Goal: Task Accomplishment & Management: Manage account settings

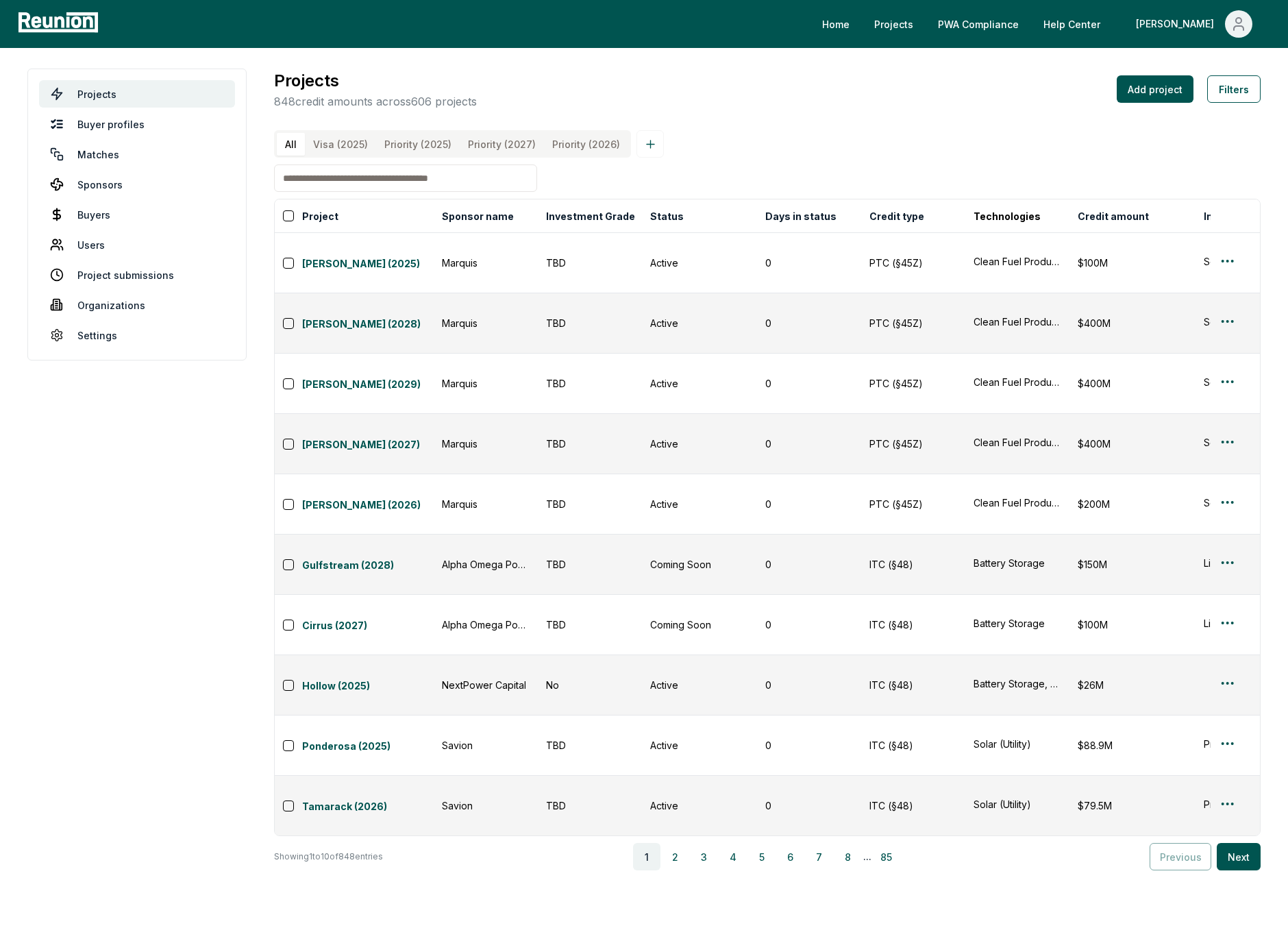
click at [749, 147] on div "All Visa (2025) Priority (2025) Priority (2027) Priority (2026)" at bounding box center [767, 143] width 987 height 28
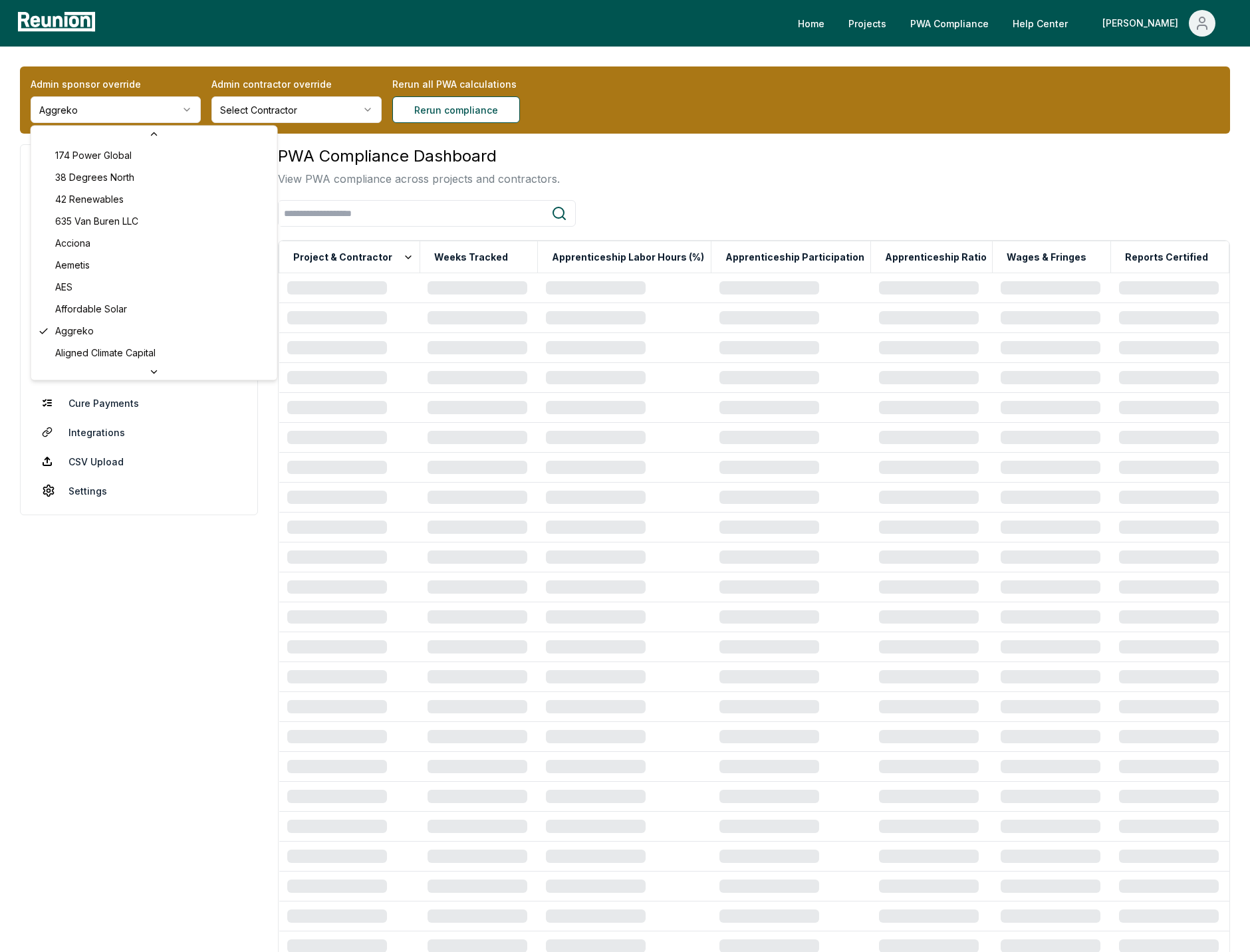
scroll to position [5205, 0]
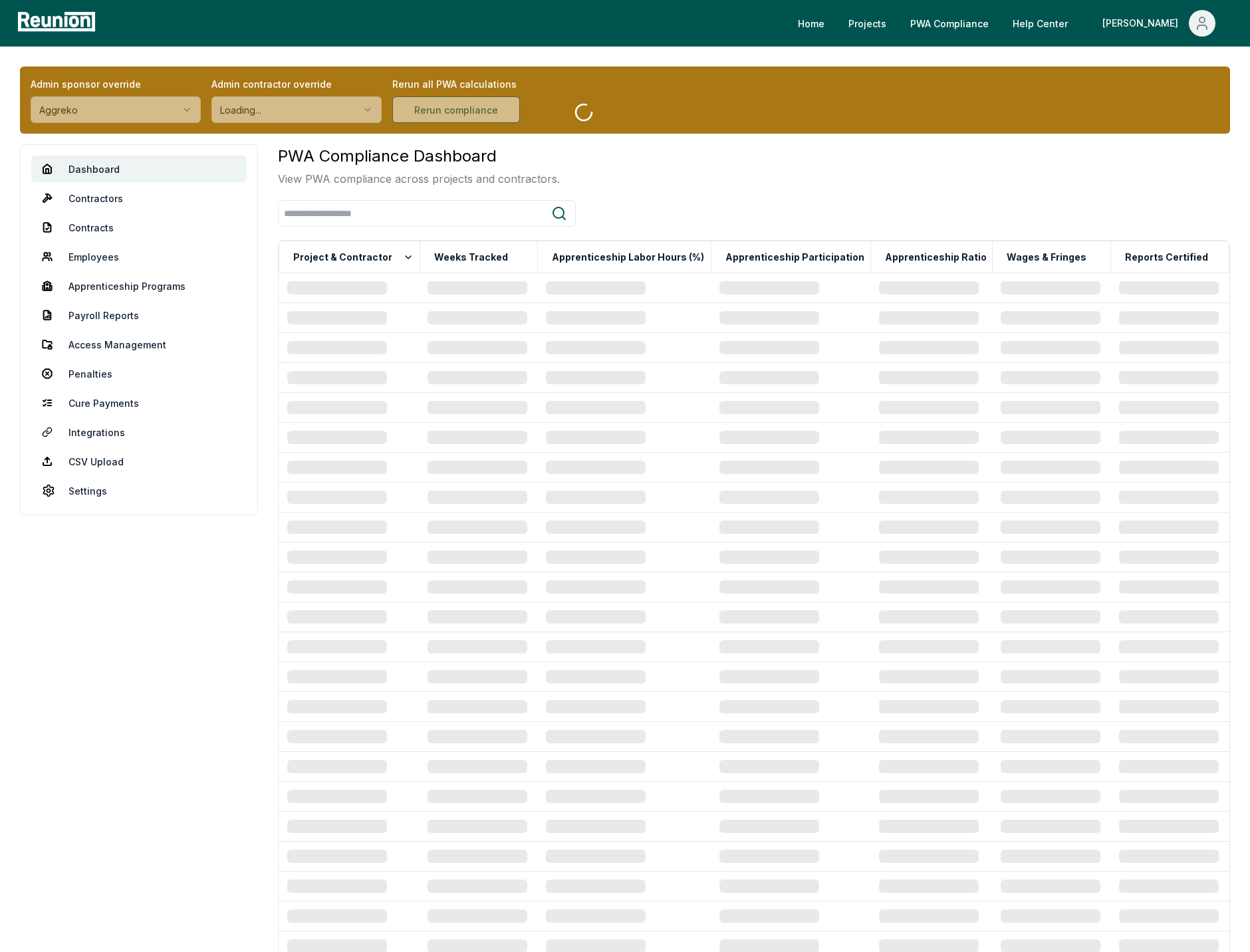
click at [646, 158] on div "PWA Compliance Dashboard View PWA compliance across projects and contractors." at bounding box center [754, 165] width 952 height 42
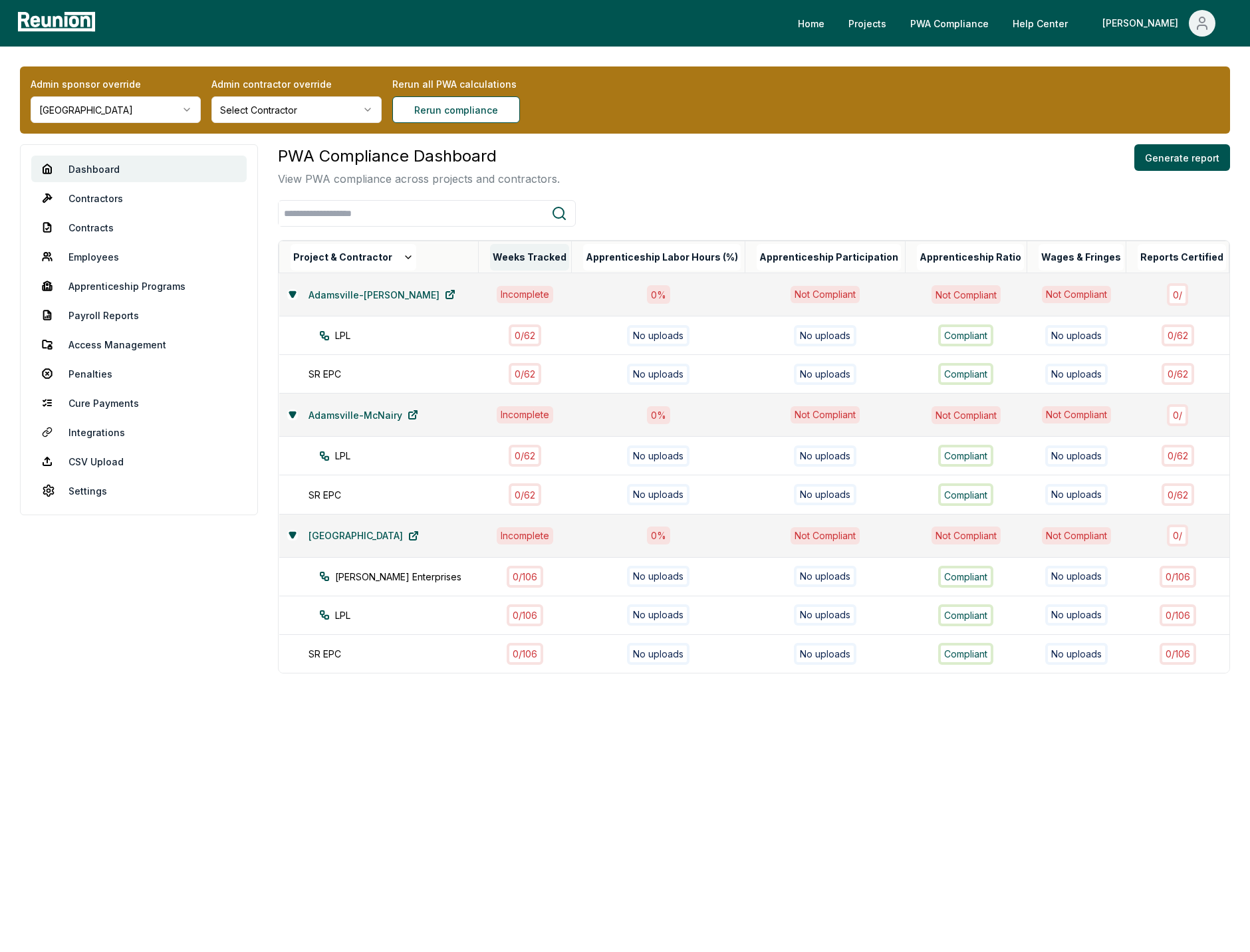
click at [513, 255] on button "Weeks Tracked" at bounding box center [529, 257] width 79 height 27
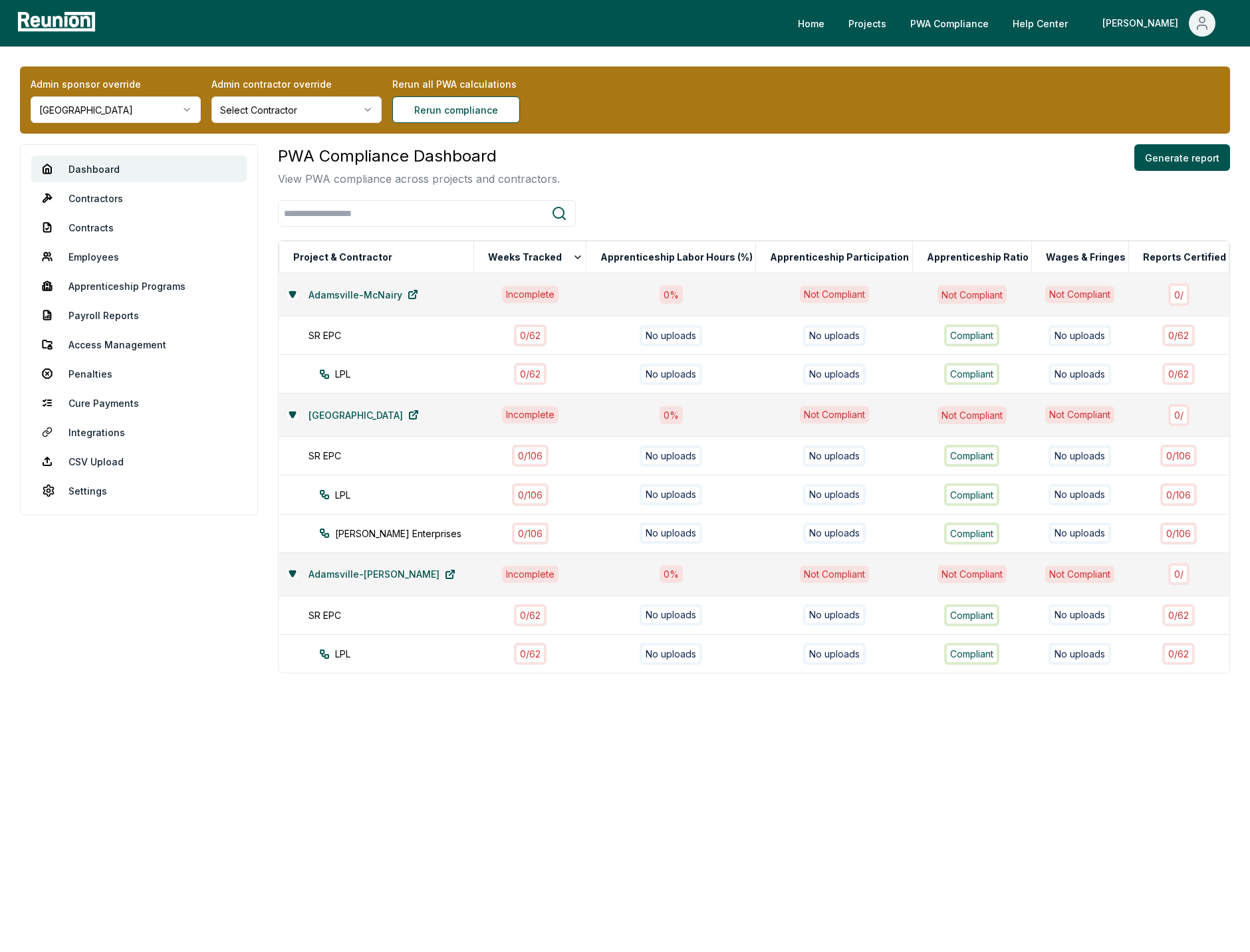
click at [161, 107] on html "Please visit us on your desktop We're working on making our marketplace mobile-…" at bounding box center [625, 476] width 1250 height 952
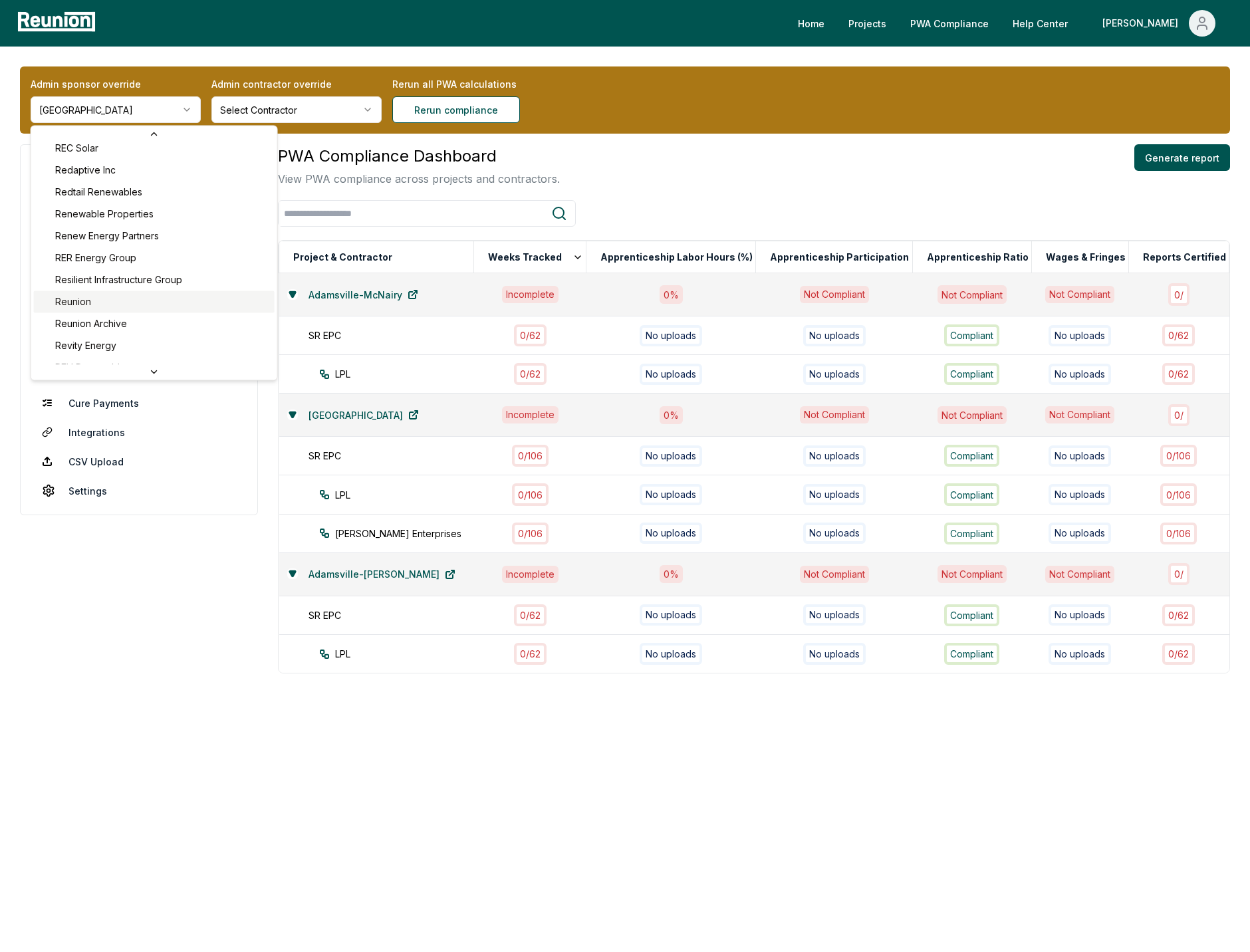
scroll to position [4839, 0]
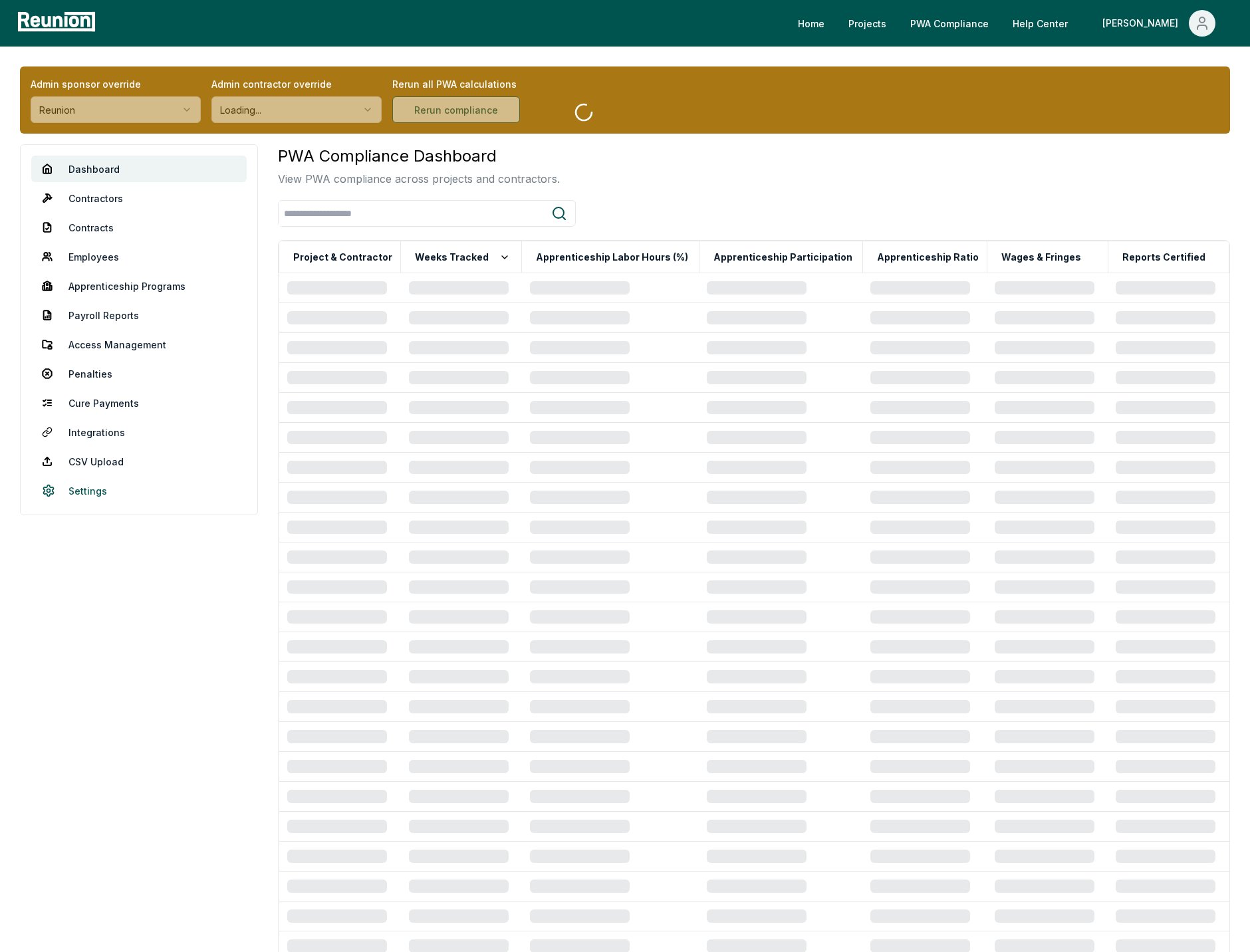
click at [84, 490] on link "Settings" at bounding box center [139, 491] width 215 height 27
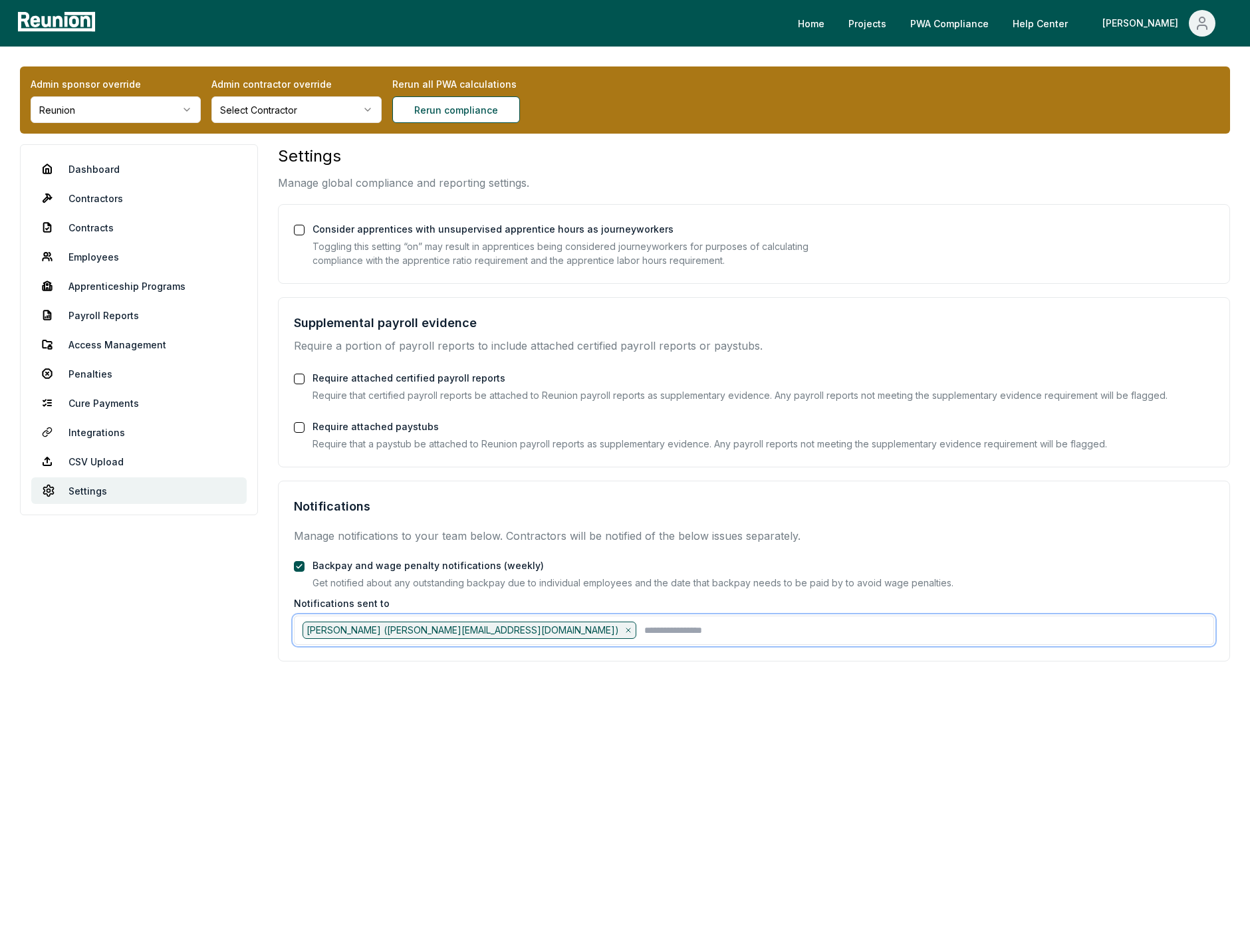
click at [714, 624] on input "text" at bounding box center [924, 630] width 561 height 18
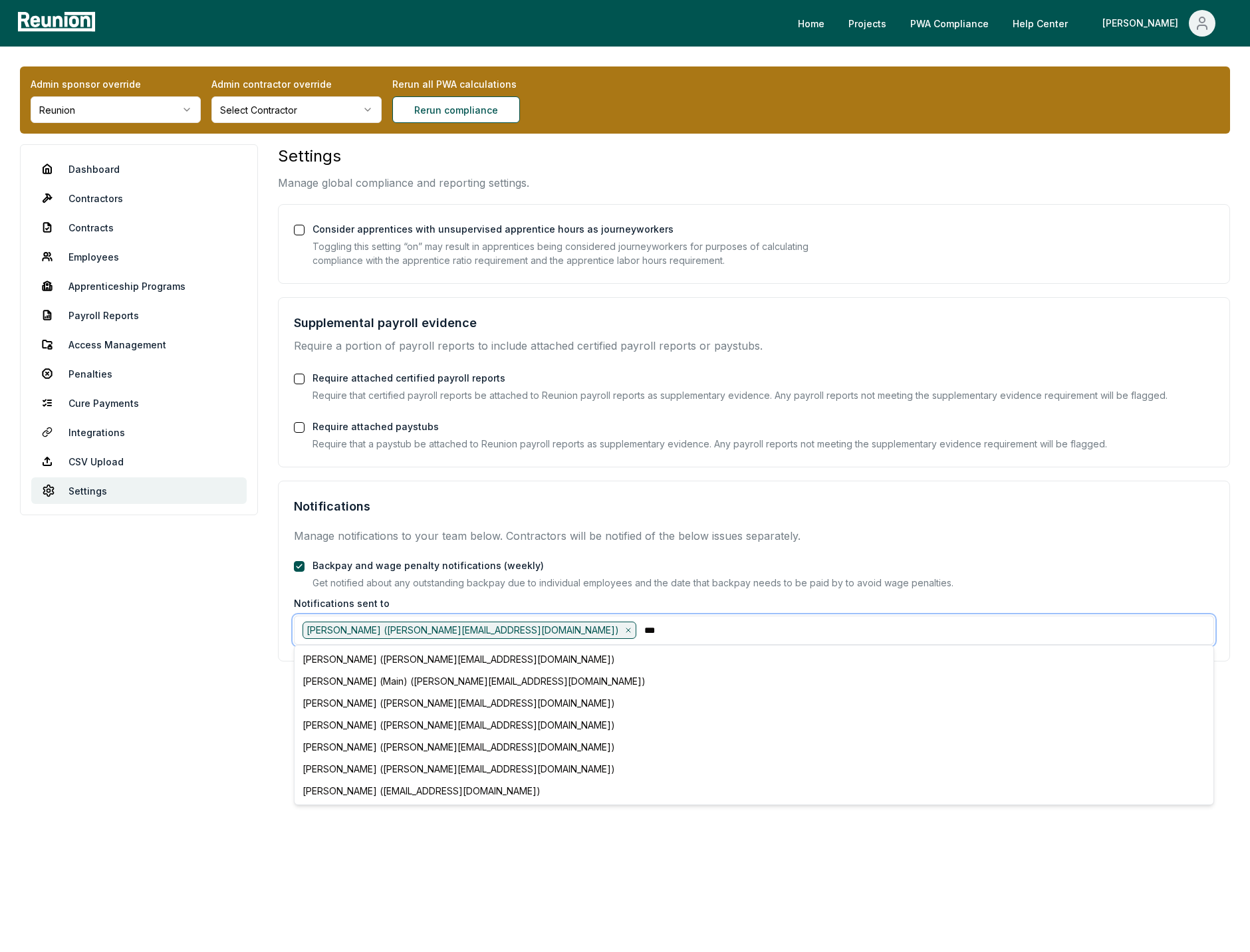
type input "****"
click at [438, 686] on div "Alex Melehy (Main) (alex@reunioninfra.com)" at bounding box center [754, 681] width 914 height 22
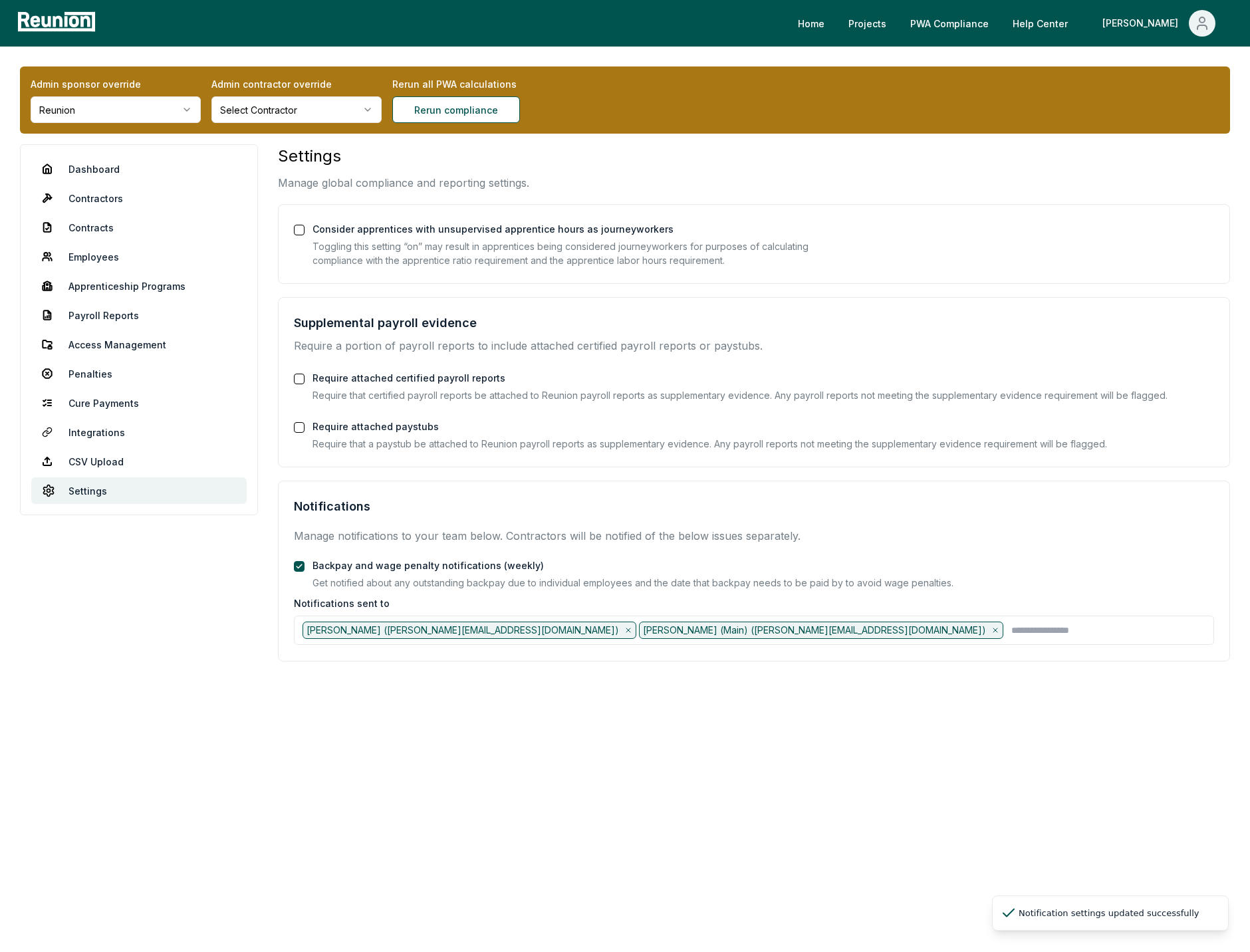
click at [632, 633] on icon at bounding box center [628, 630] width 8 height 8
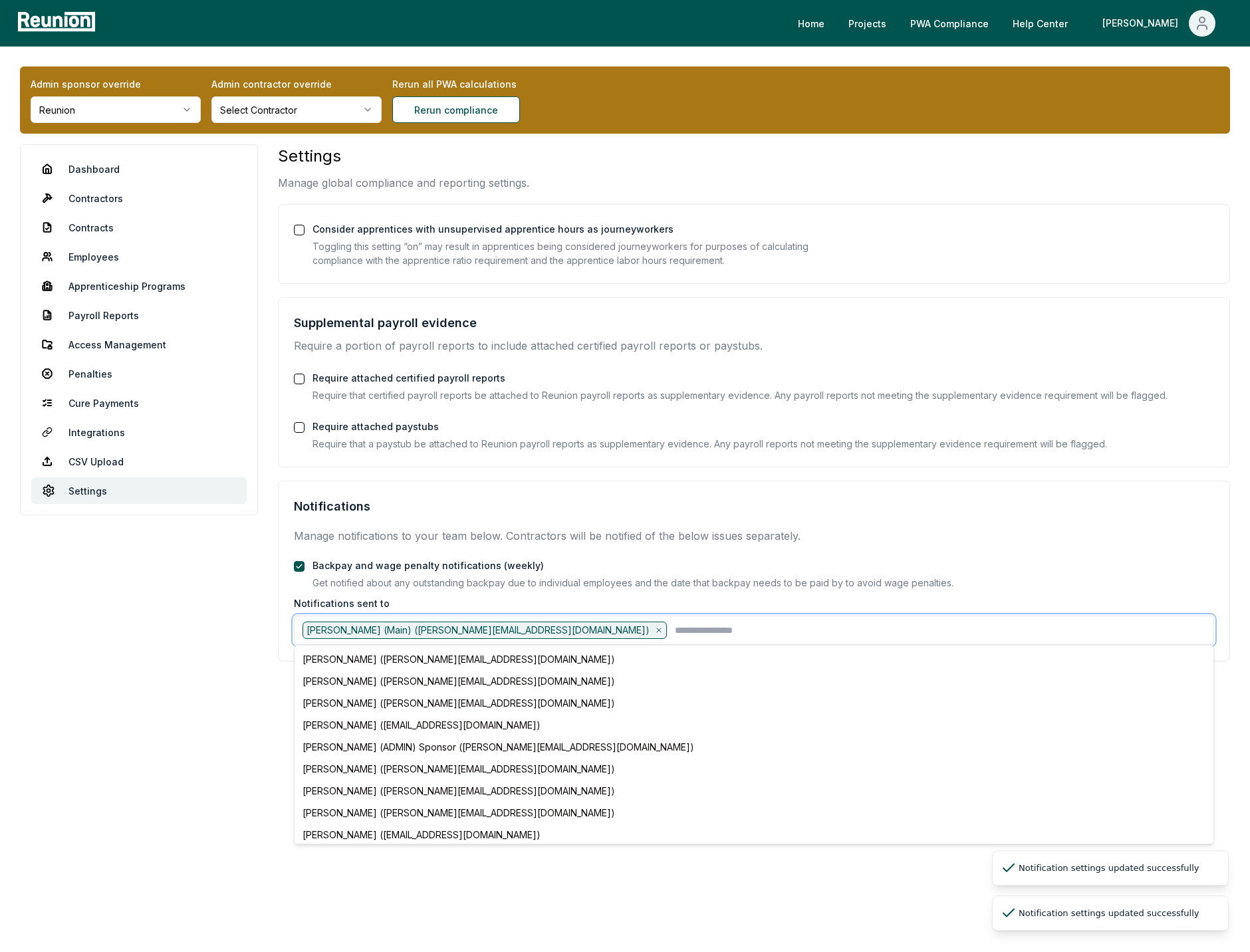
click at [675, 629] on input "text" at bounding box center [940, 630] width 531 height 18
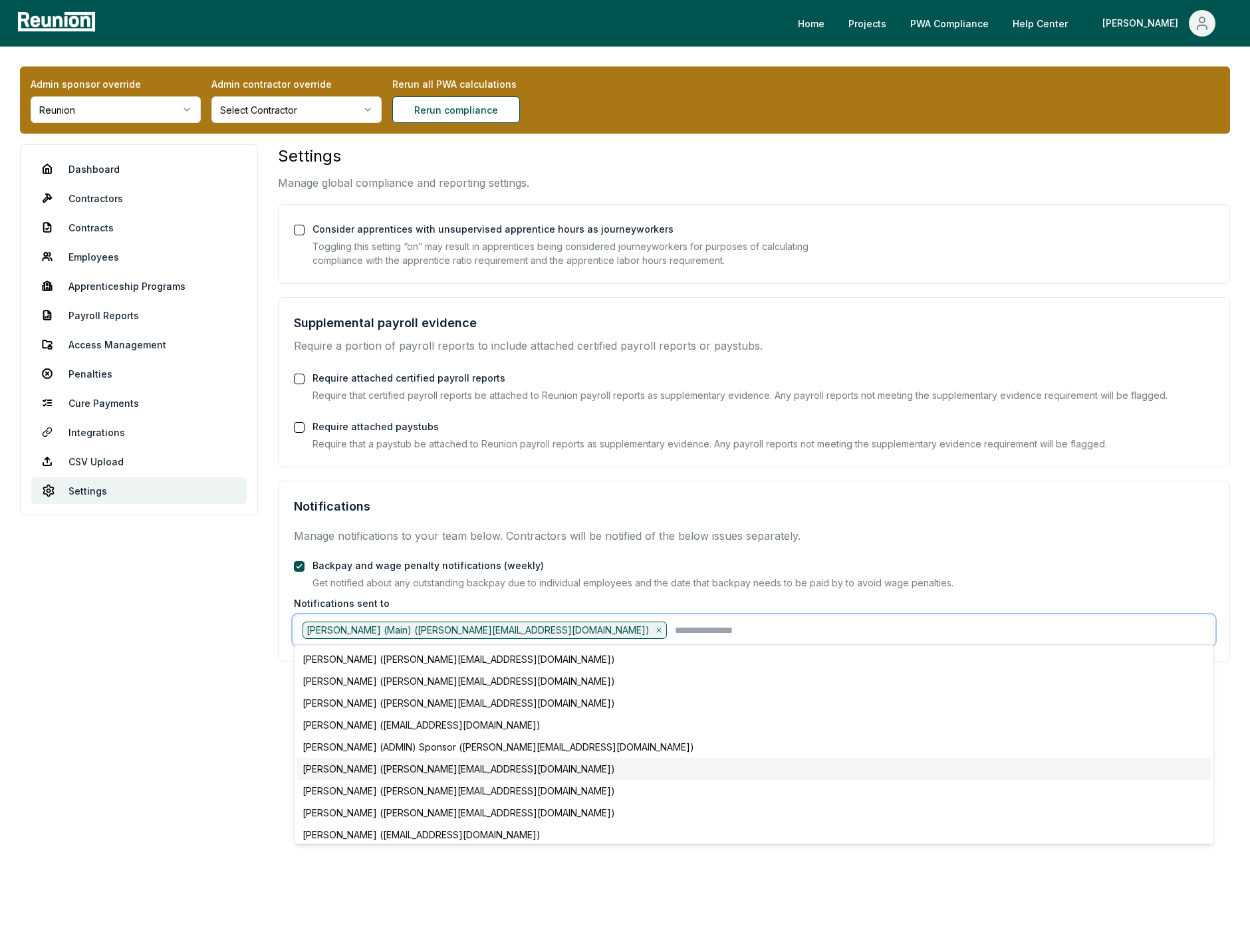
click at [422, 771] on div "Rachel Smith (alex+sponsor1@reunioninfra.com)" at bounding box center [754, 769] width 914 height 22
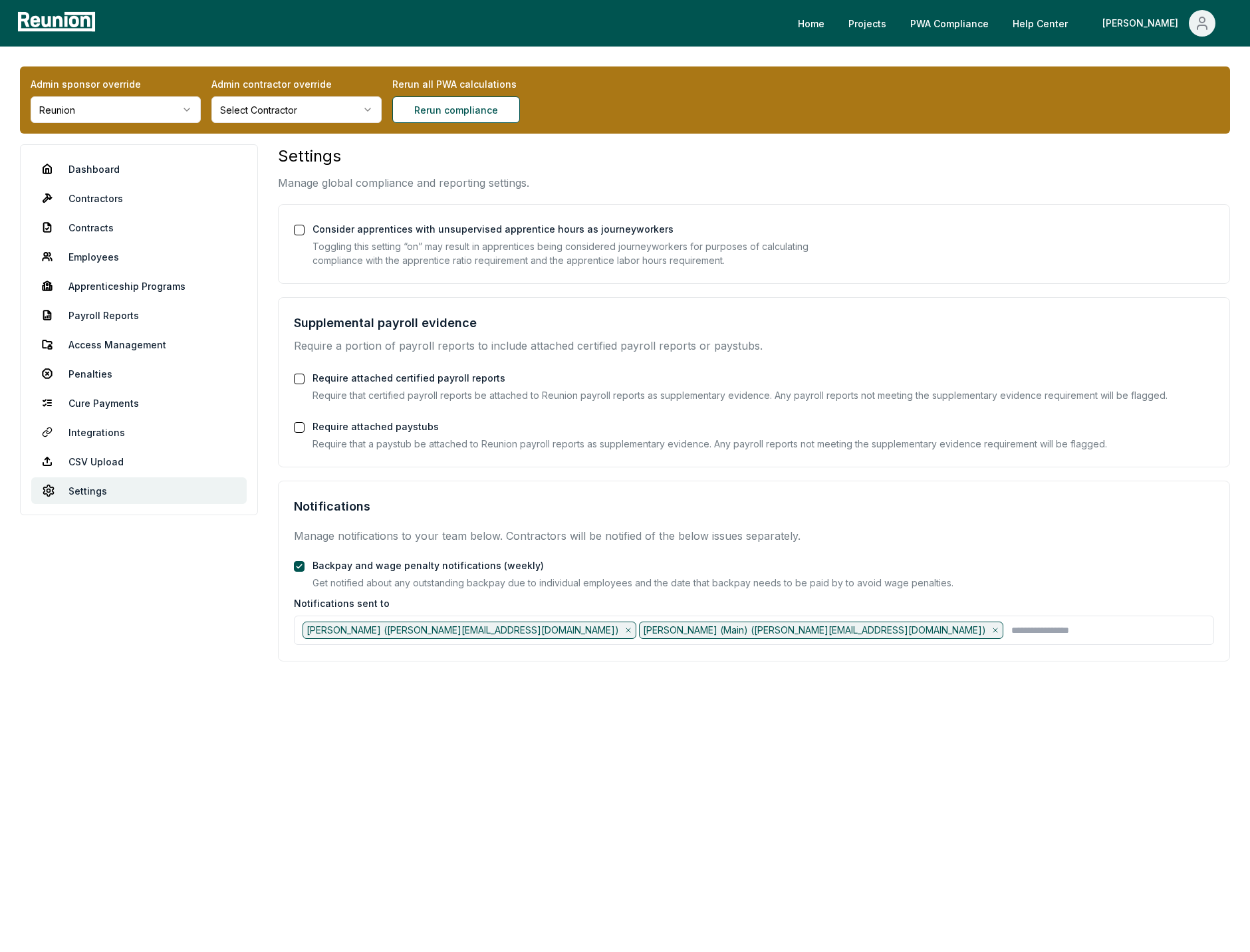
click at [218, 607] on aside "Dashboard Contractors Contracts Employees Apprenticeship Programs Payroll Repor…" at bounding box center [139, 456] width 238 height 623
click at [827, 233] on div "Consider apprentices with unsupervised apprentice hours as journeyworkers Toggl…" at bounding box center [754, 243] width 920 height 47
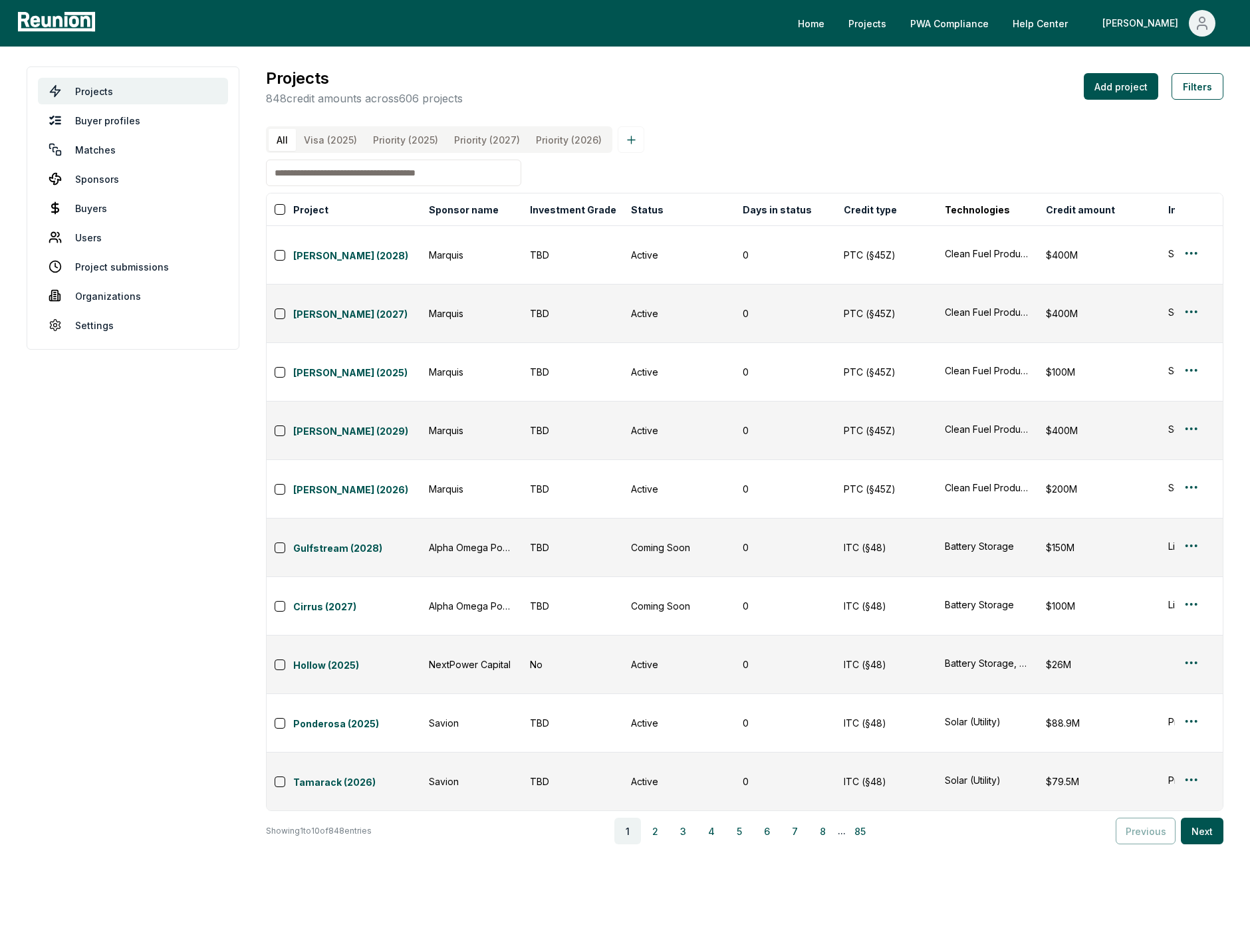
click at [349, 166] on input at bounding box center [393, 173] width 255 height 27
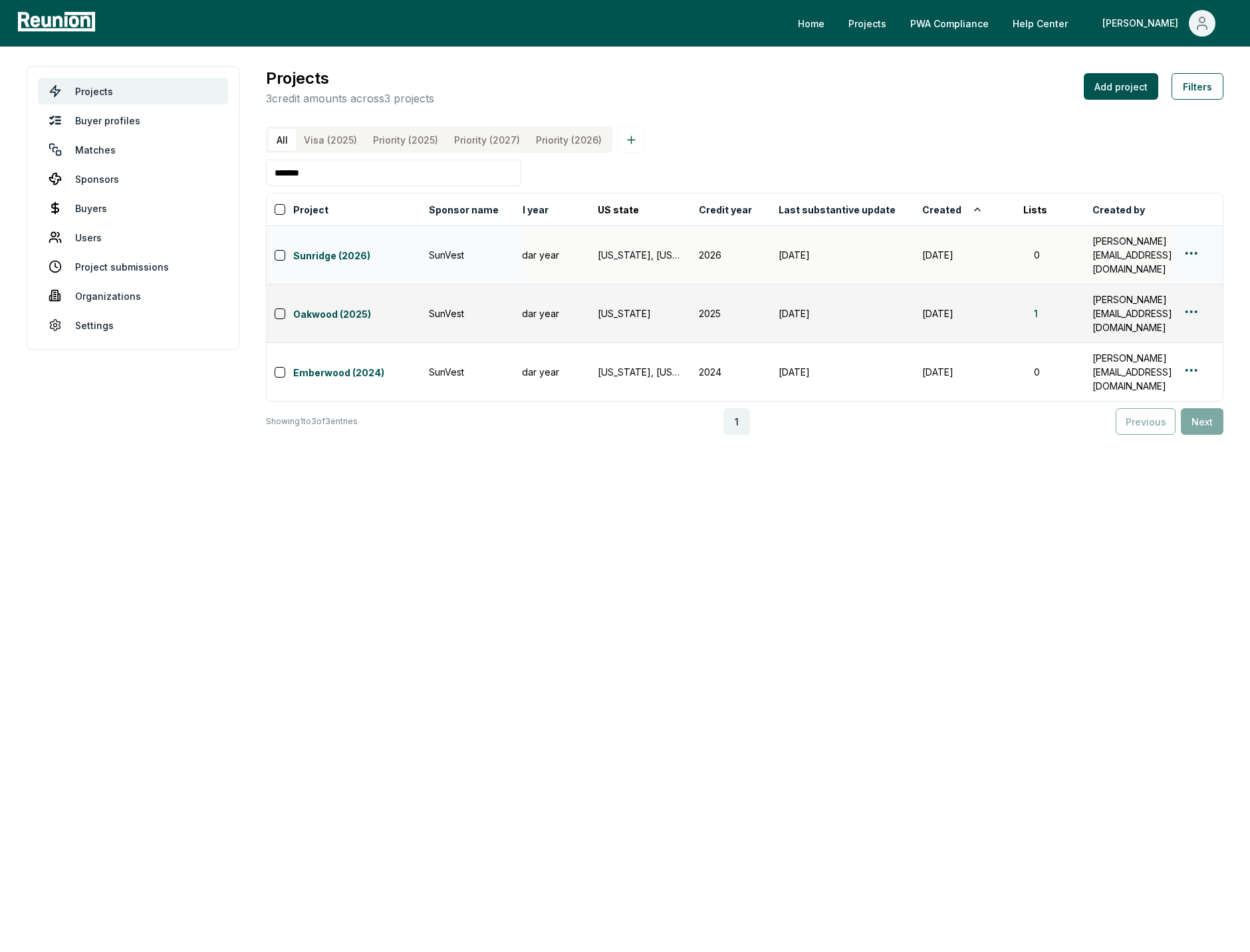
scroll to position [0, 884]
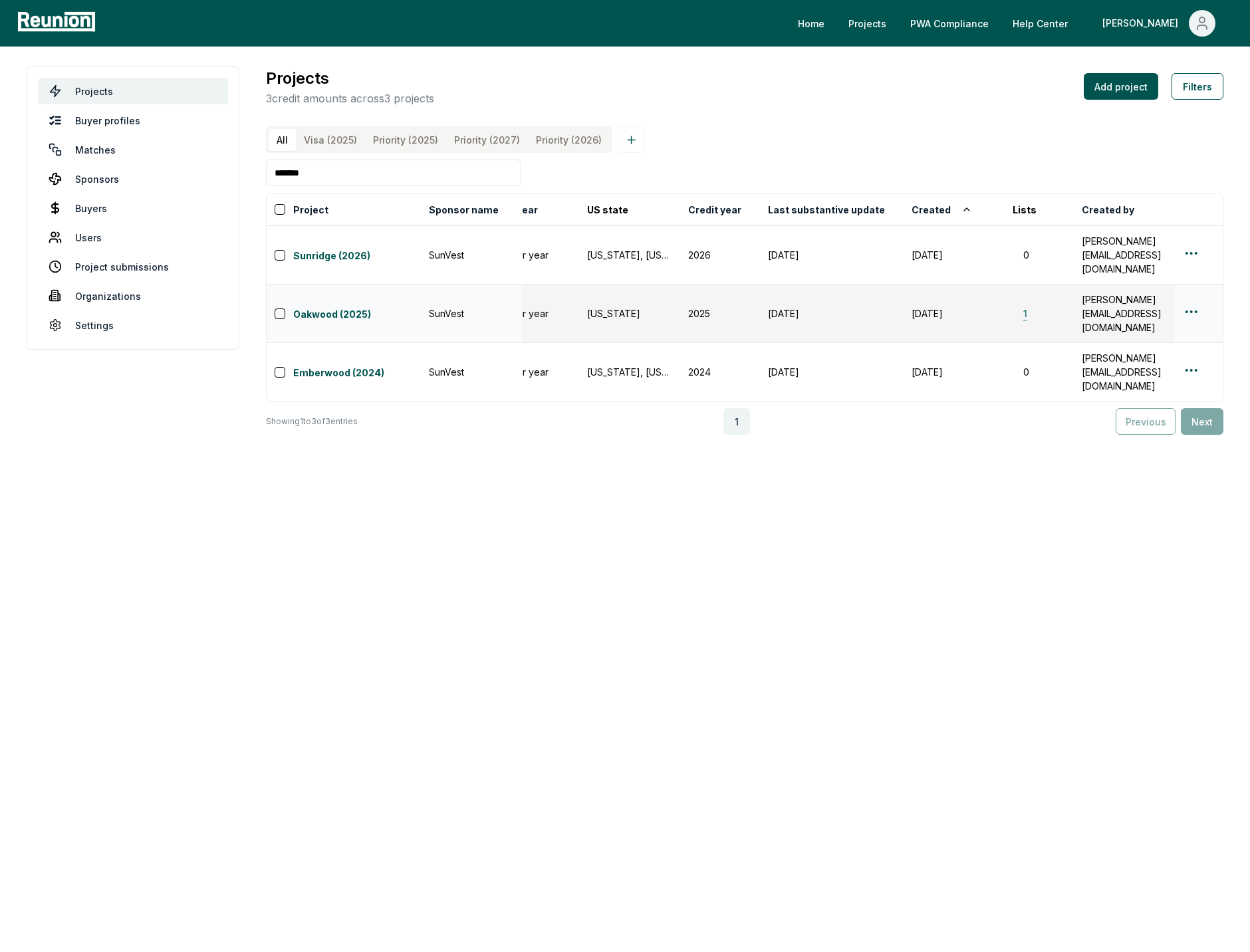
type input "*******"
click at [1024, 306] on button "1" at bounding box center [1025, 313] width 25 height 14
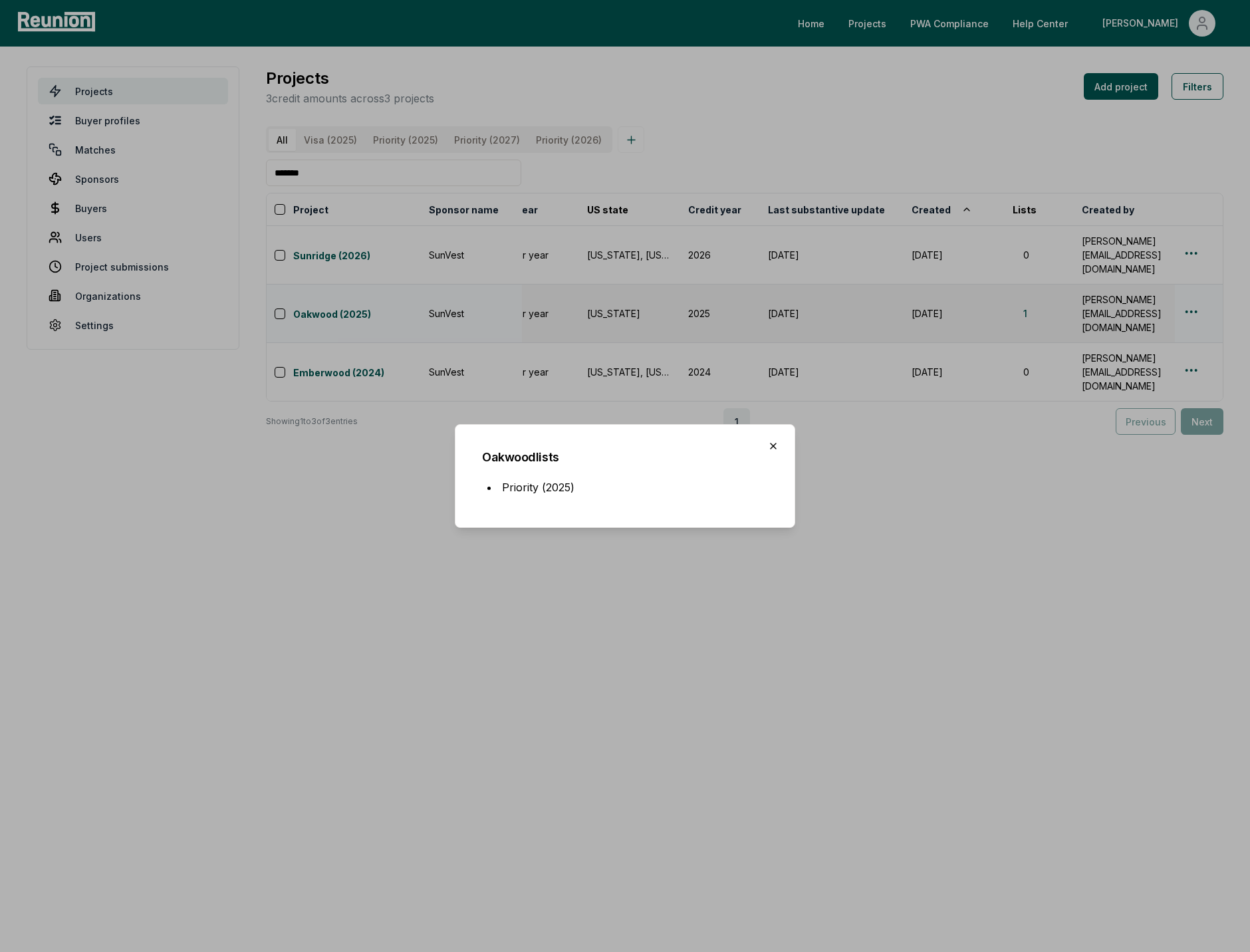
click at [778, 445] on icon "button" at bounding box center [773, 446] width 11 height 11
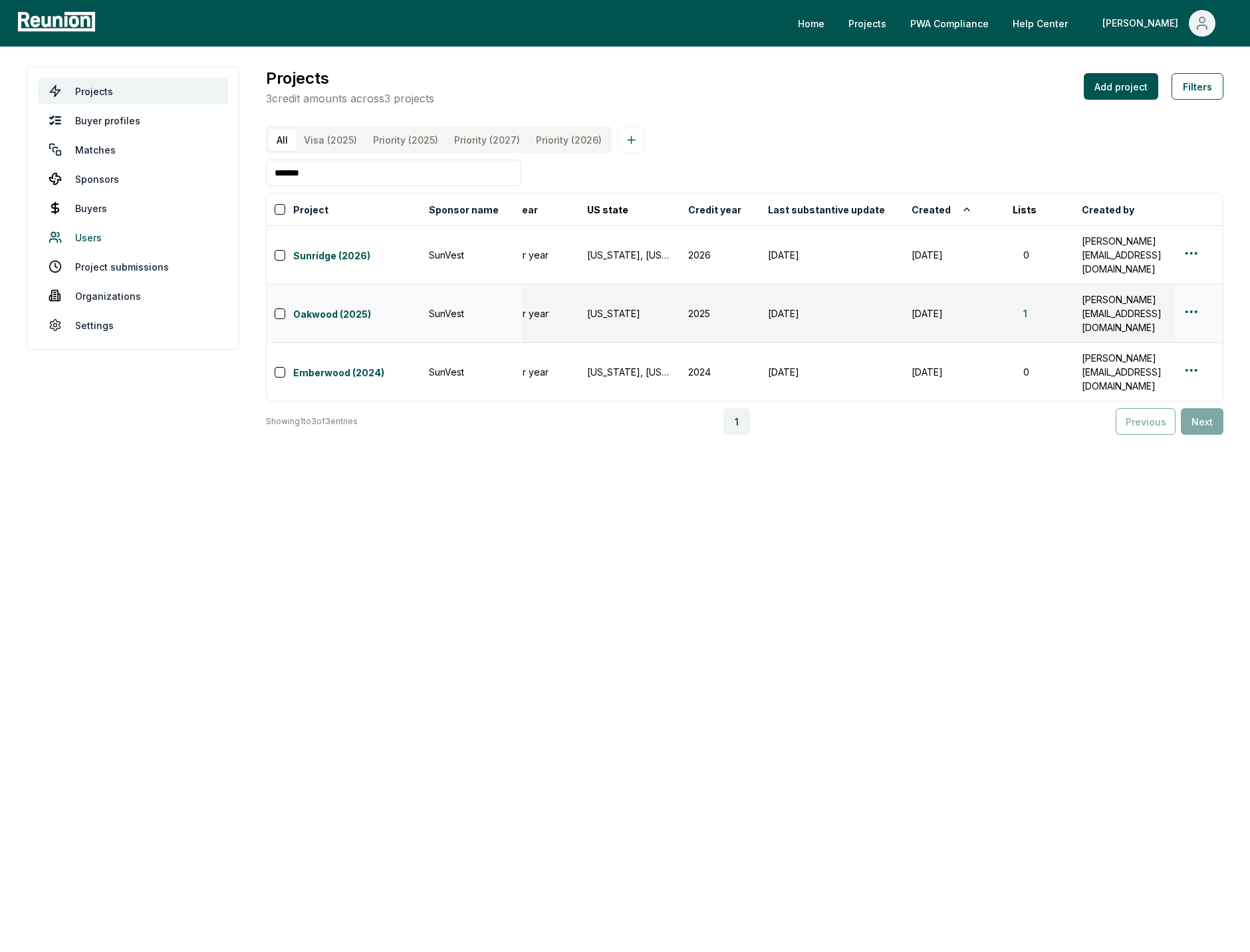
click at [74, 232] on link "Users" at bounding box center [133, 237] width 190 height 27
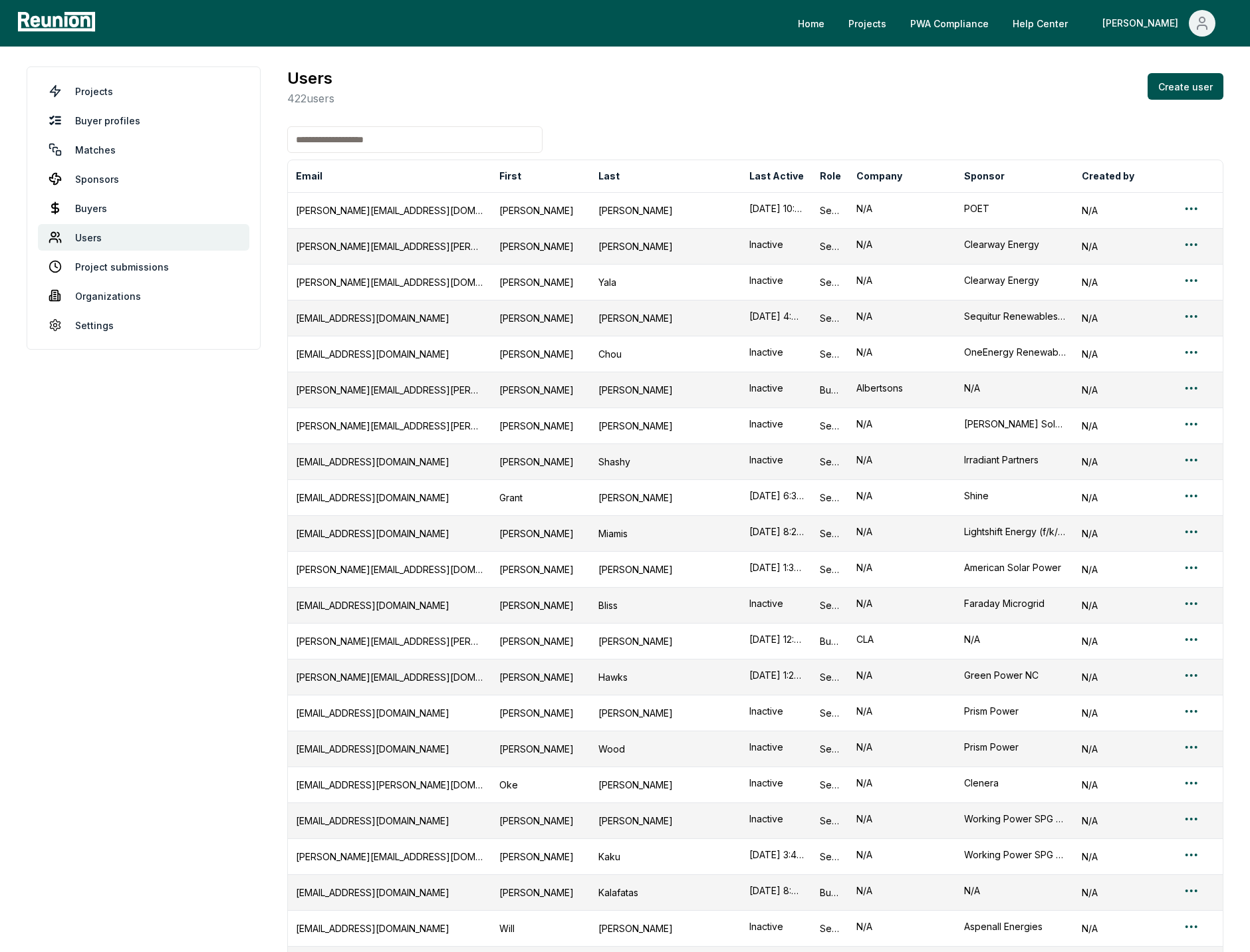
click at [388, 142] on input at bounding box center [415, 139] width 255 height 27
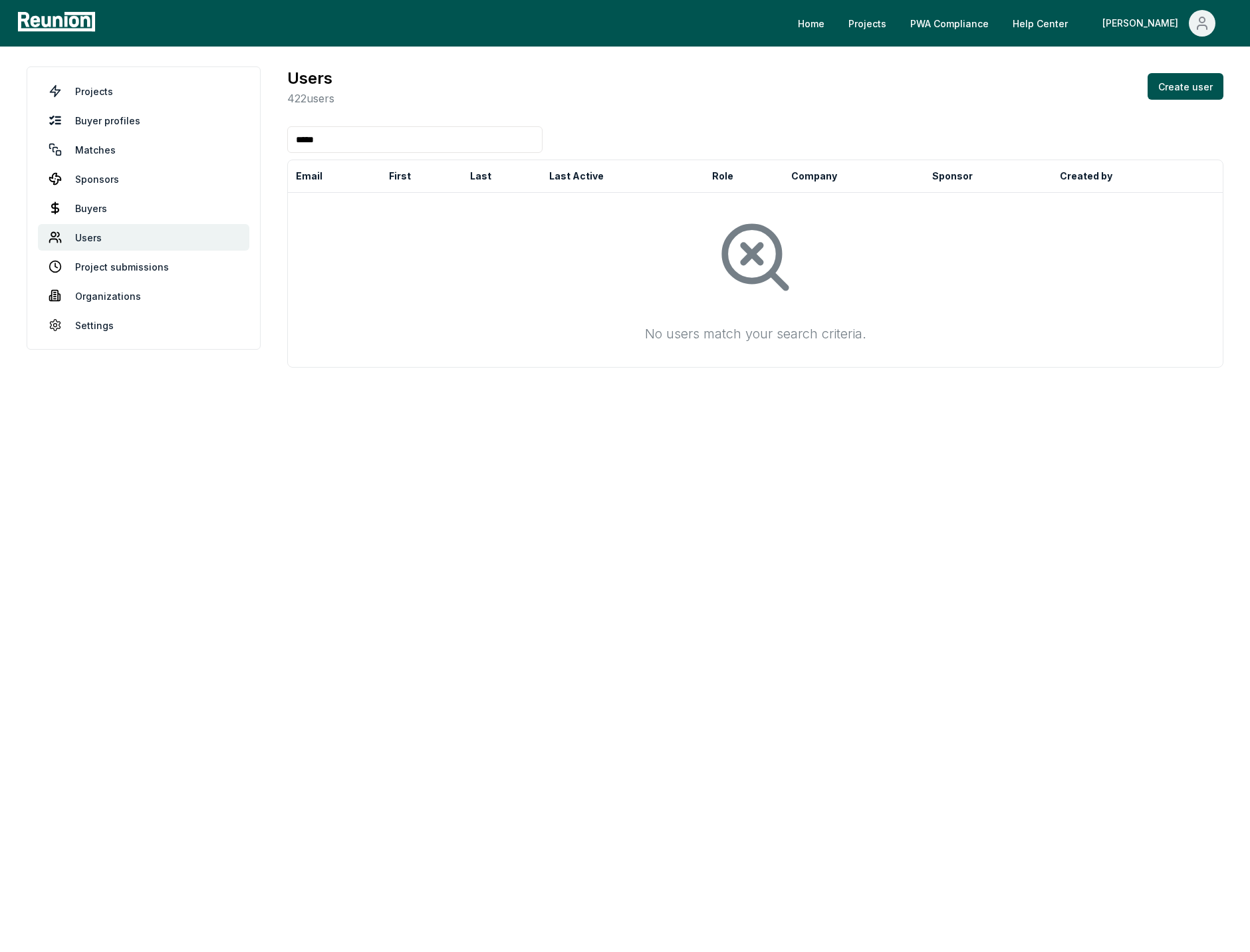
click at [337, 140] on input "*****" at bounding box center [415, 139] width 255 height 27
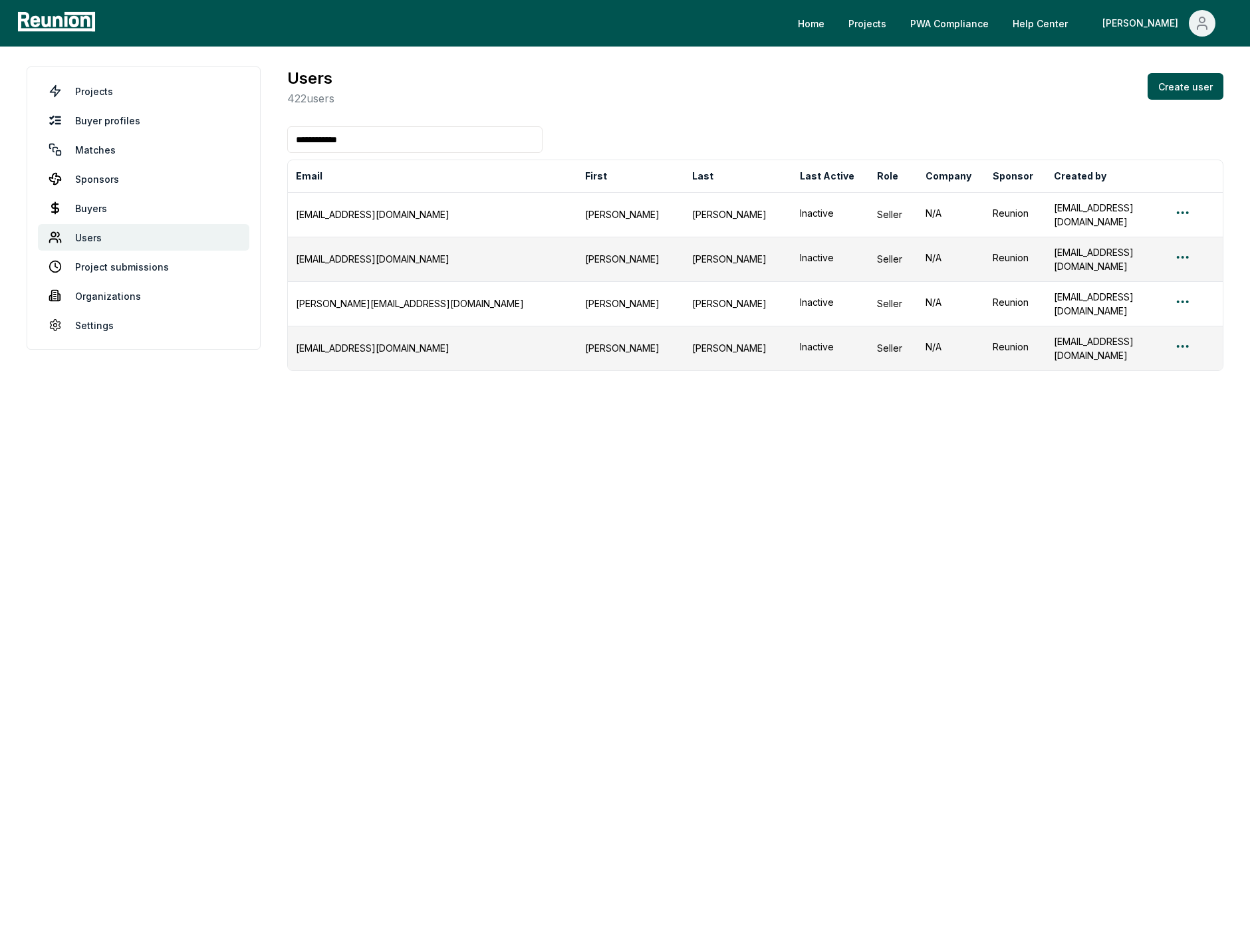
type input "**********"
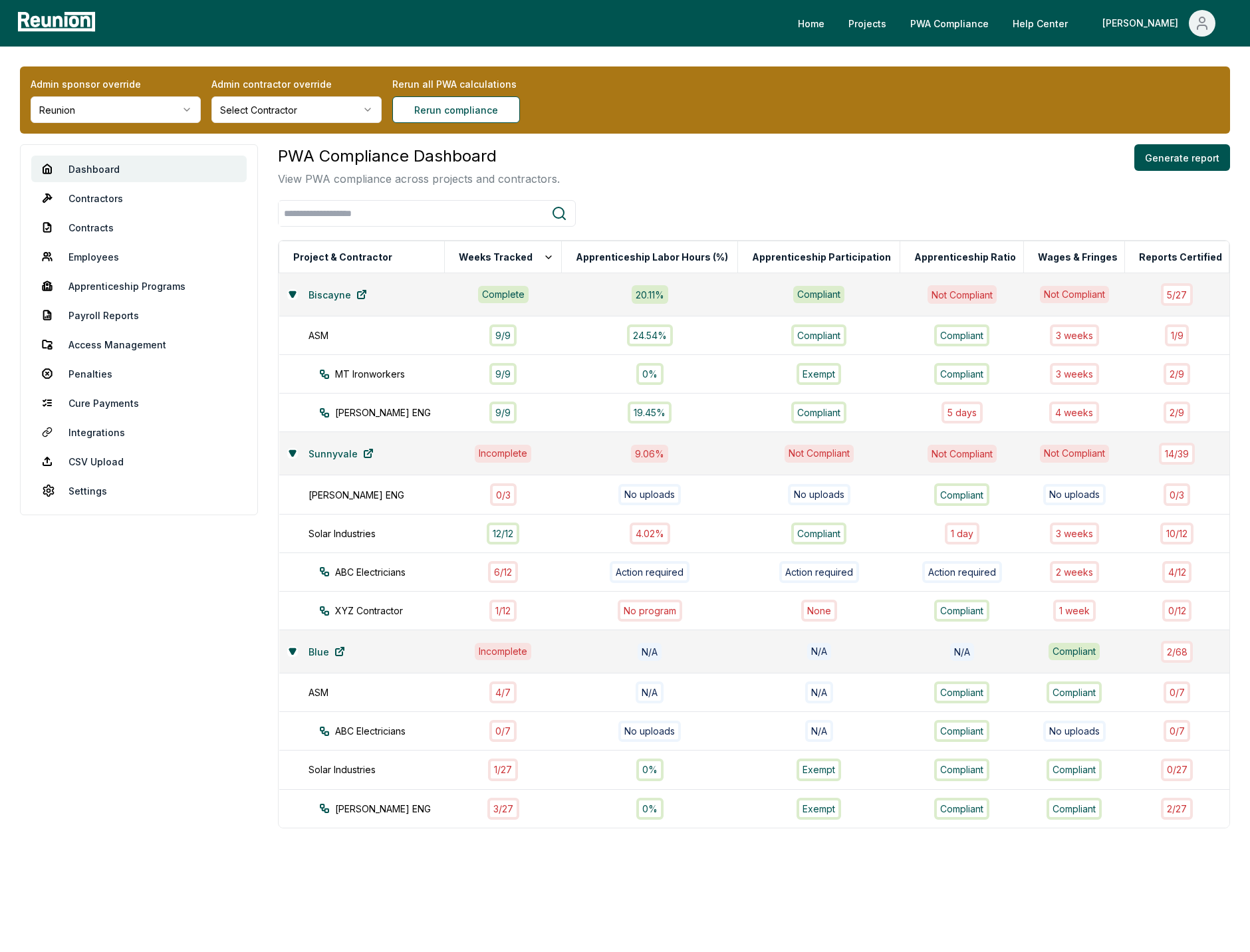
click at [163, 100] on html "Please visit us on your desktop We're working on making our marketplace mobile-…" at bounding box center [625, 477] width 1250 height 954
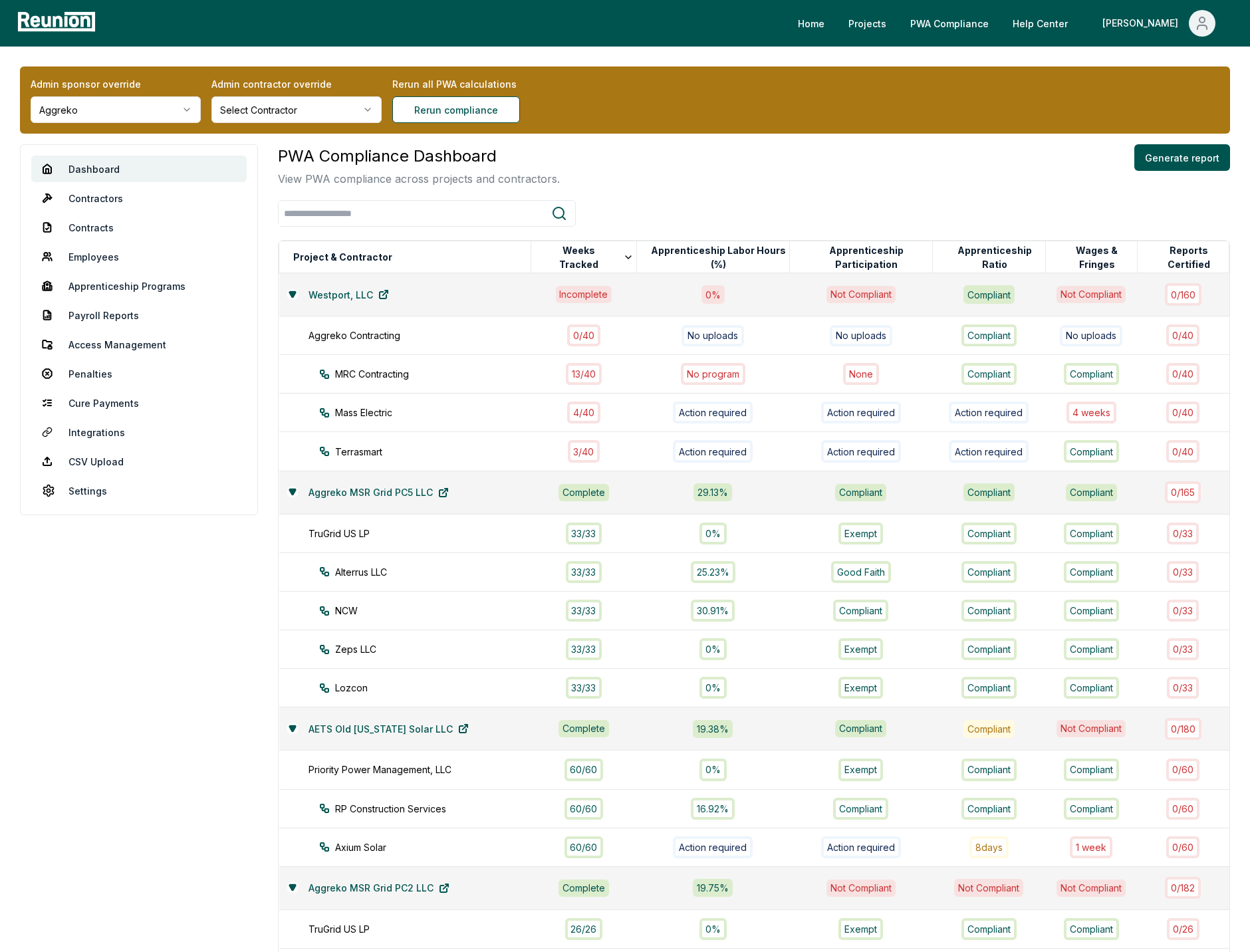
click at [683, 165] on div "PWA Compliance Dashboard View PWA compliance across projects and contractors. G…" at bounding box center [754, 165] width 952 height 42
click at [98, 260] on link "Employees" at bounding box center [139, 256] width 215 height 27
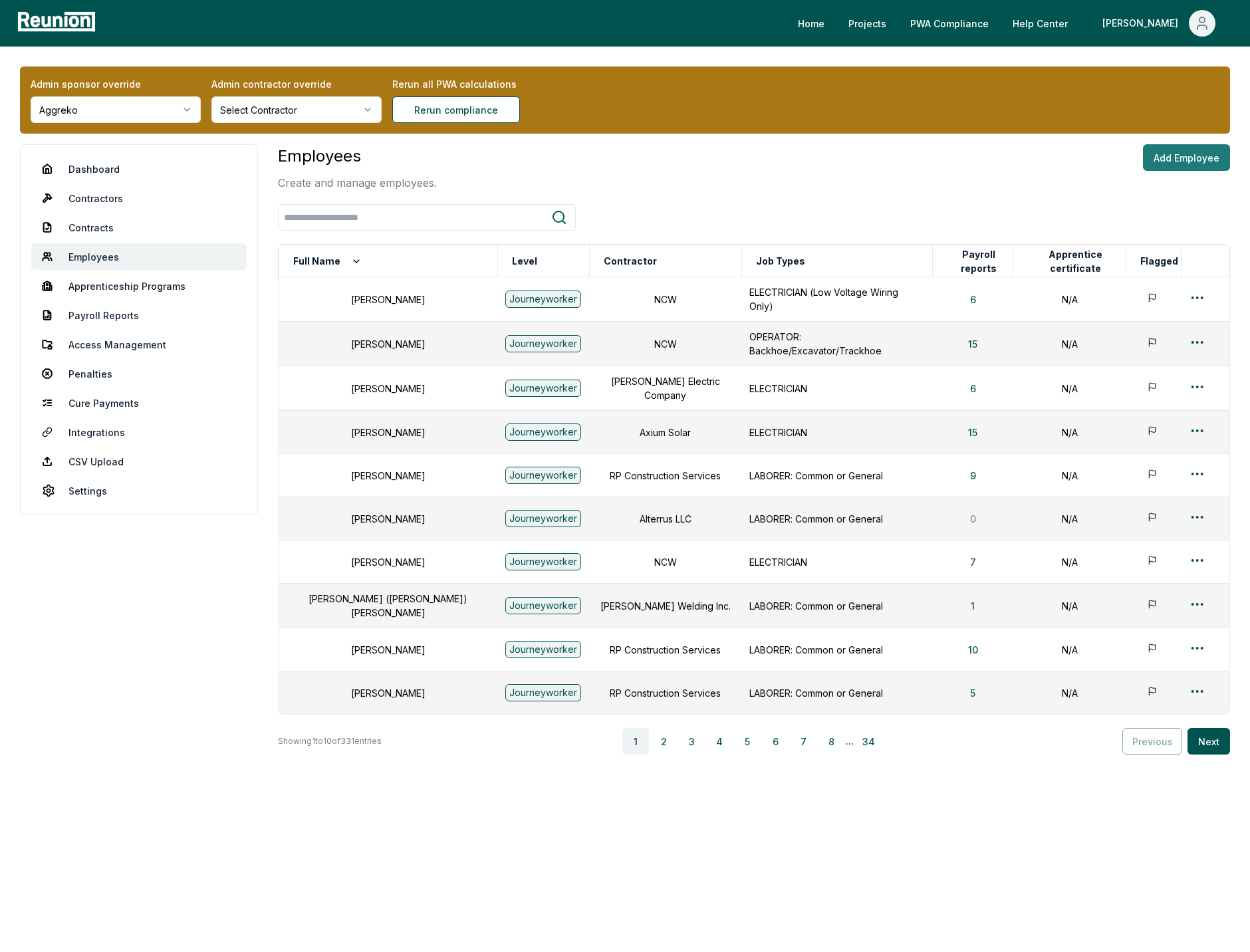
click at [1161, 165] on button "Add Employee" at bounding box center [1186, 157] width 87 height 27
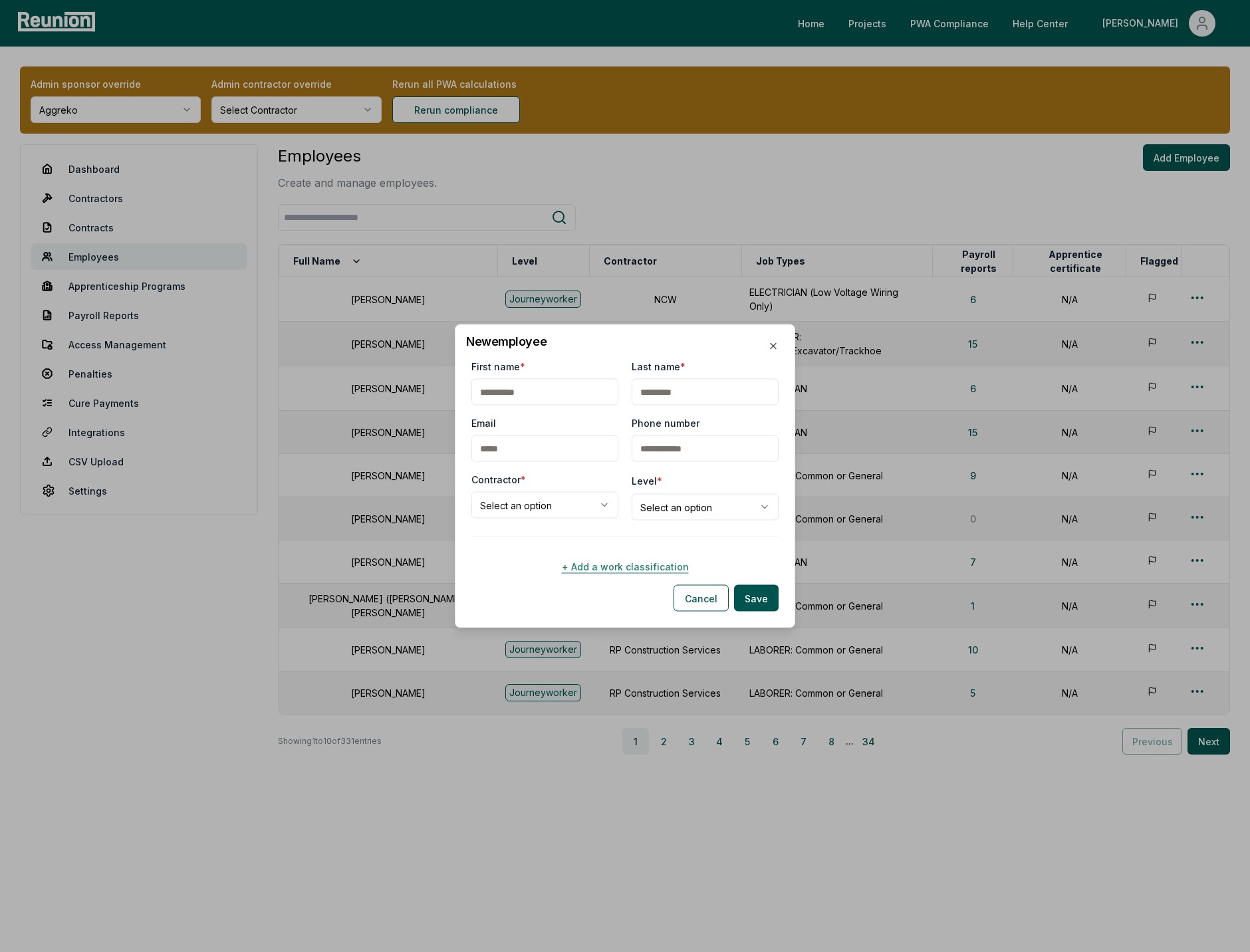
click at [635, 562] on button "+ Add a work classification" at bounding box center [625, 566] width 307 height 27
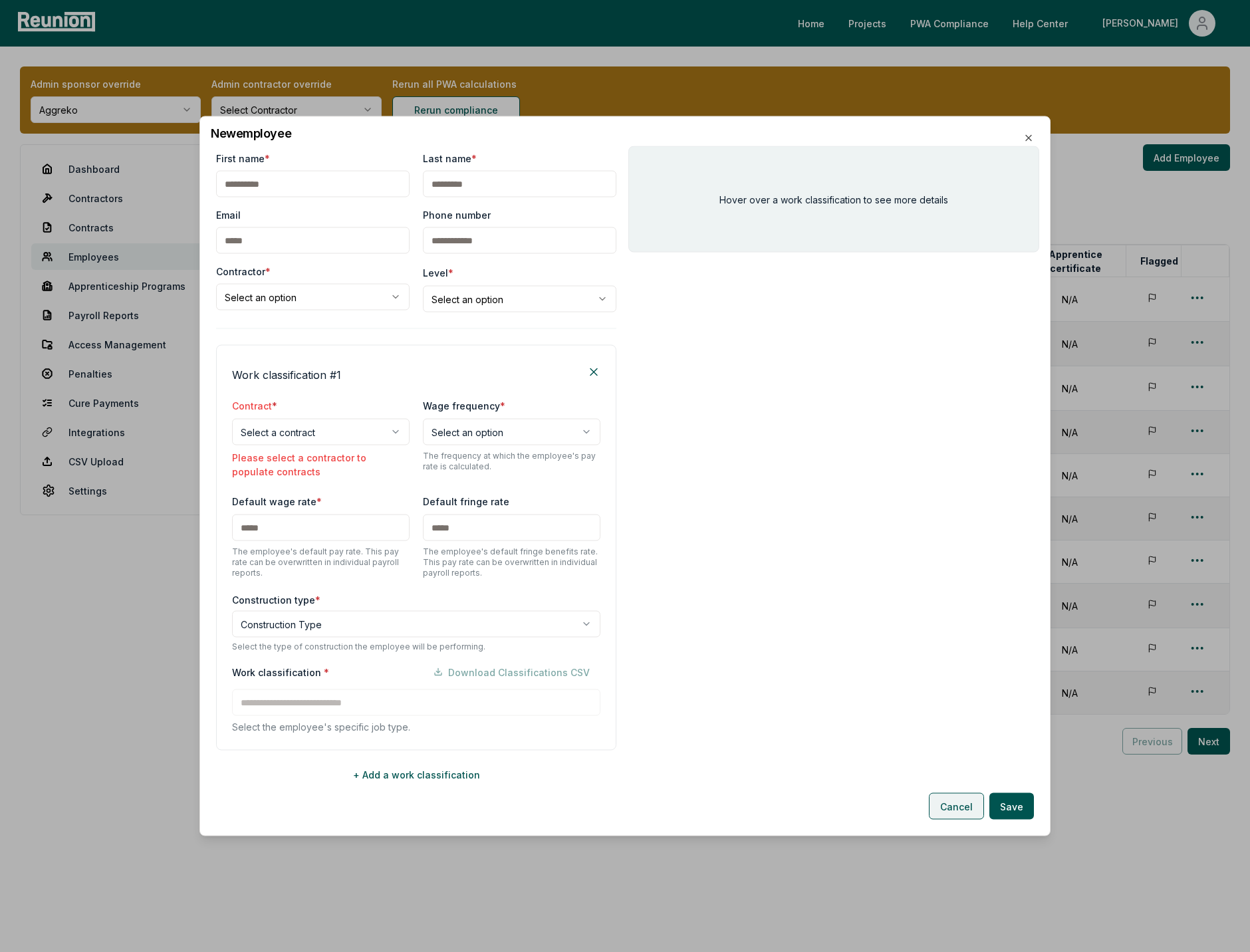
click at [955, 803] on button "Cancel" at bounding box center [956, 806] width 55 height 27
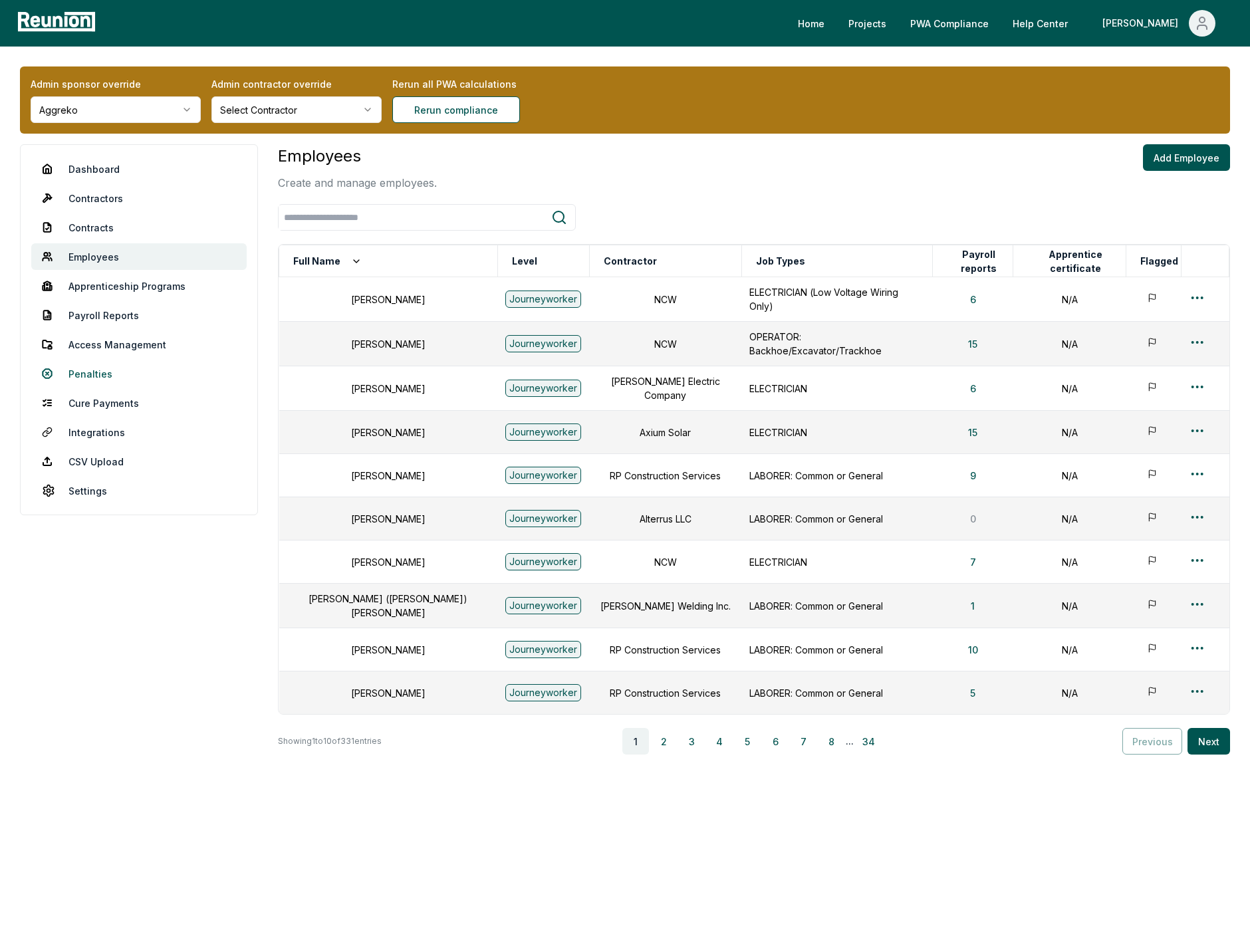
click at [89, 370] on link "Penalties" at bounding box center [139, 373] width 215 height 27
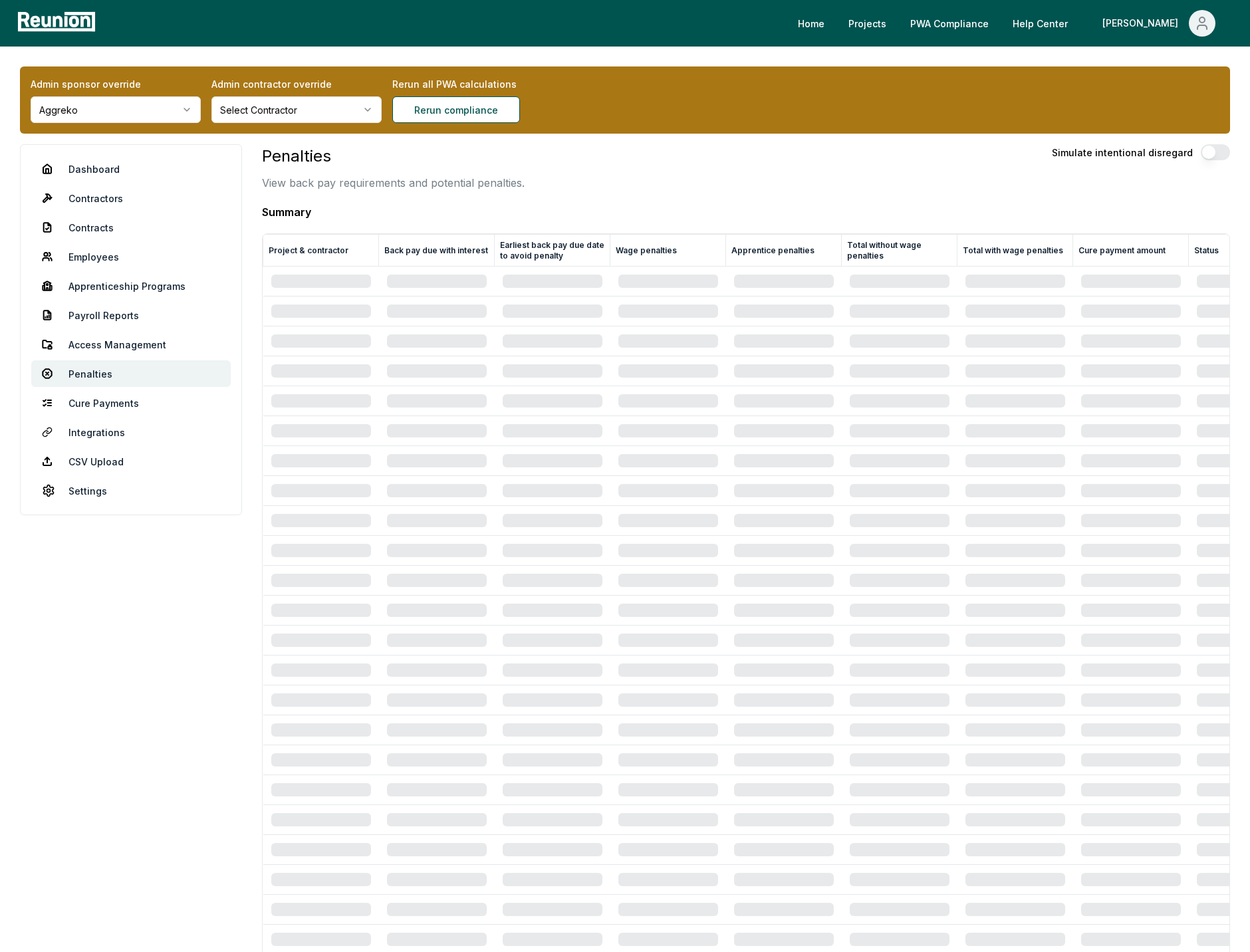
click at [656, 171] on div "Penalties View back pay requirements and potential penalties. Simulate intentio…" at bounding box center [746, 167] width 968 height 47
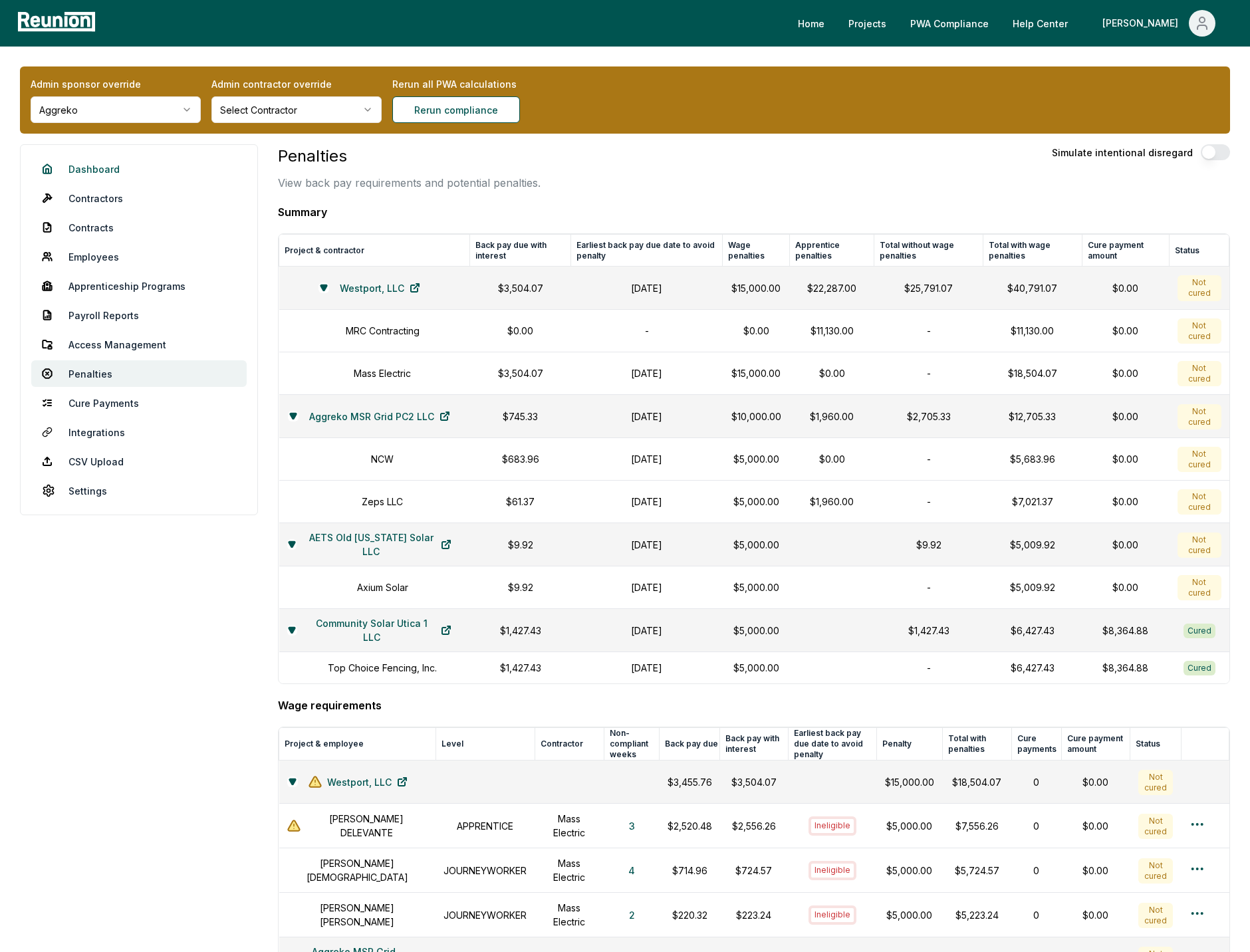
click at [97, 169] on link "Dashboard" at bounding box center [139, 169] width 215 height 27
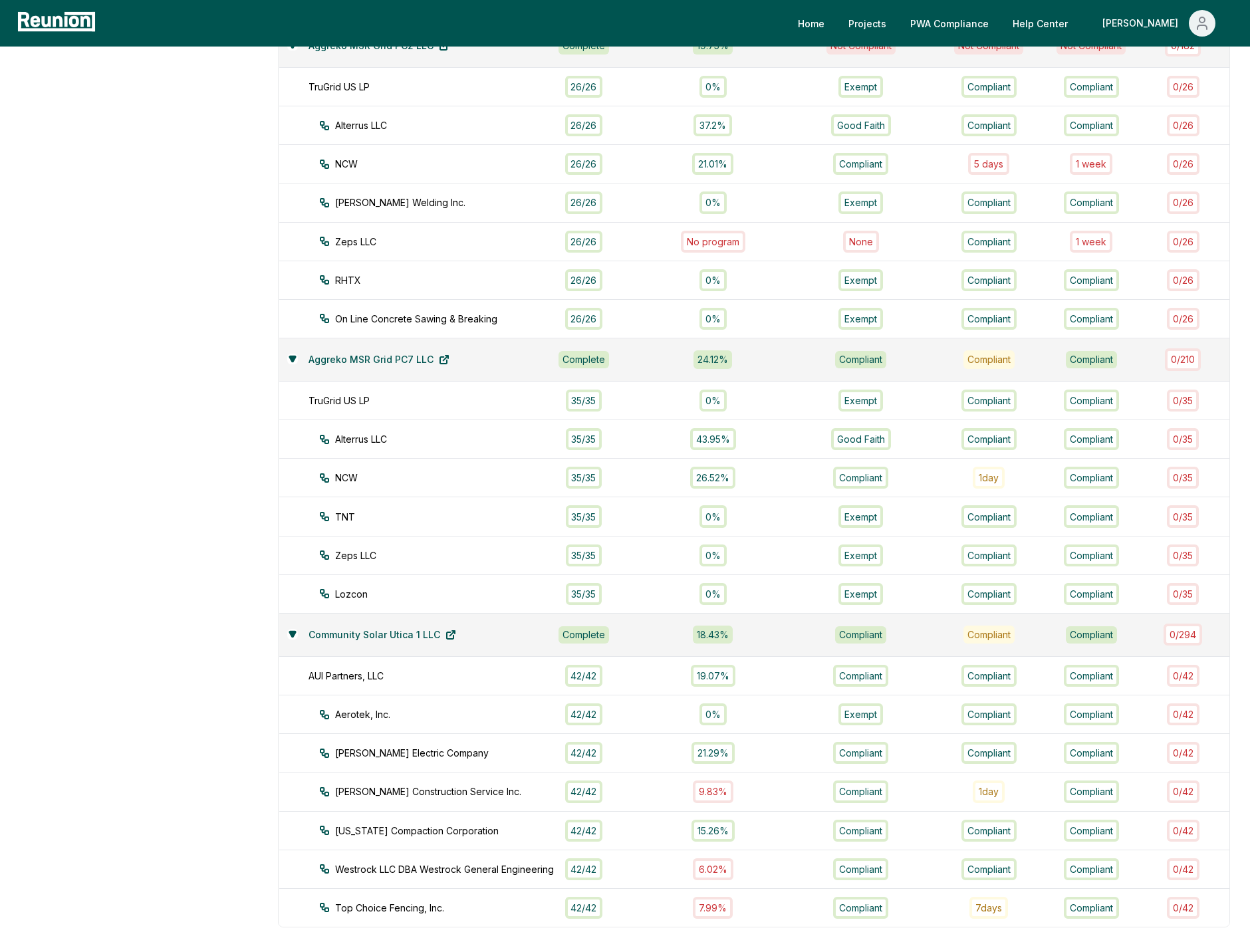
scroll to position [835, 0]
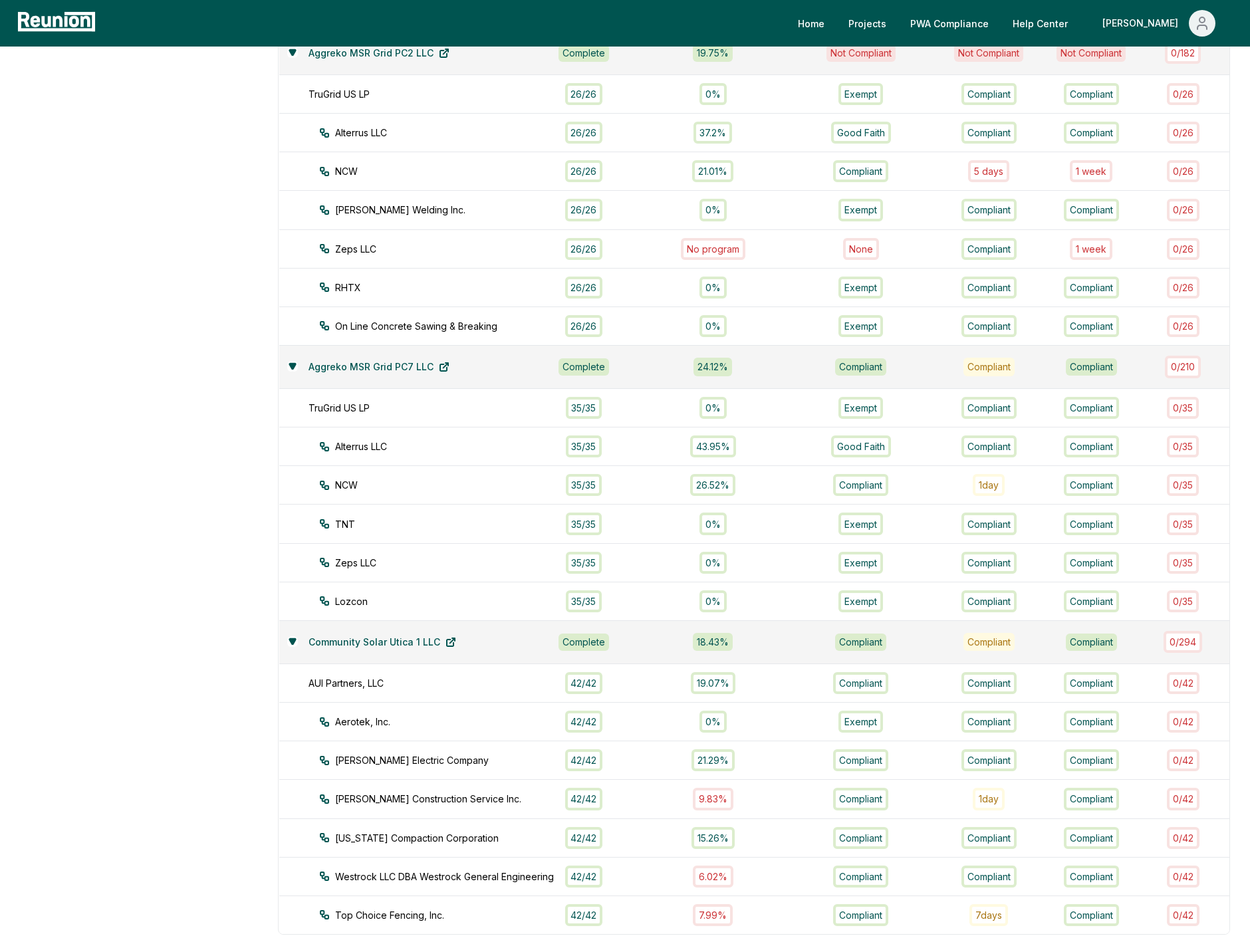
click at [621, 29] on div "Home Projects PWA Compliance Help Center Alex" at bounding box center [668, 23] width 1136 height 27
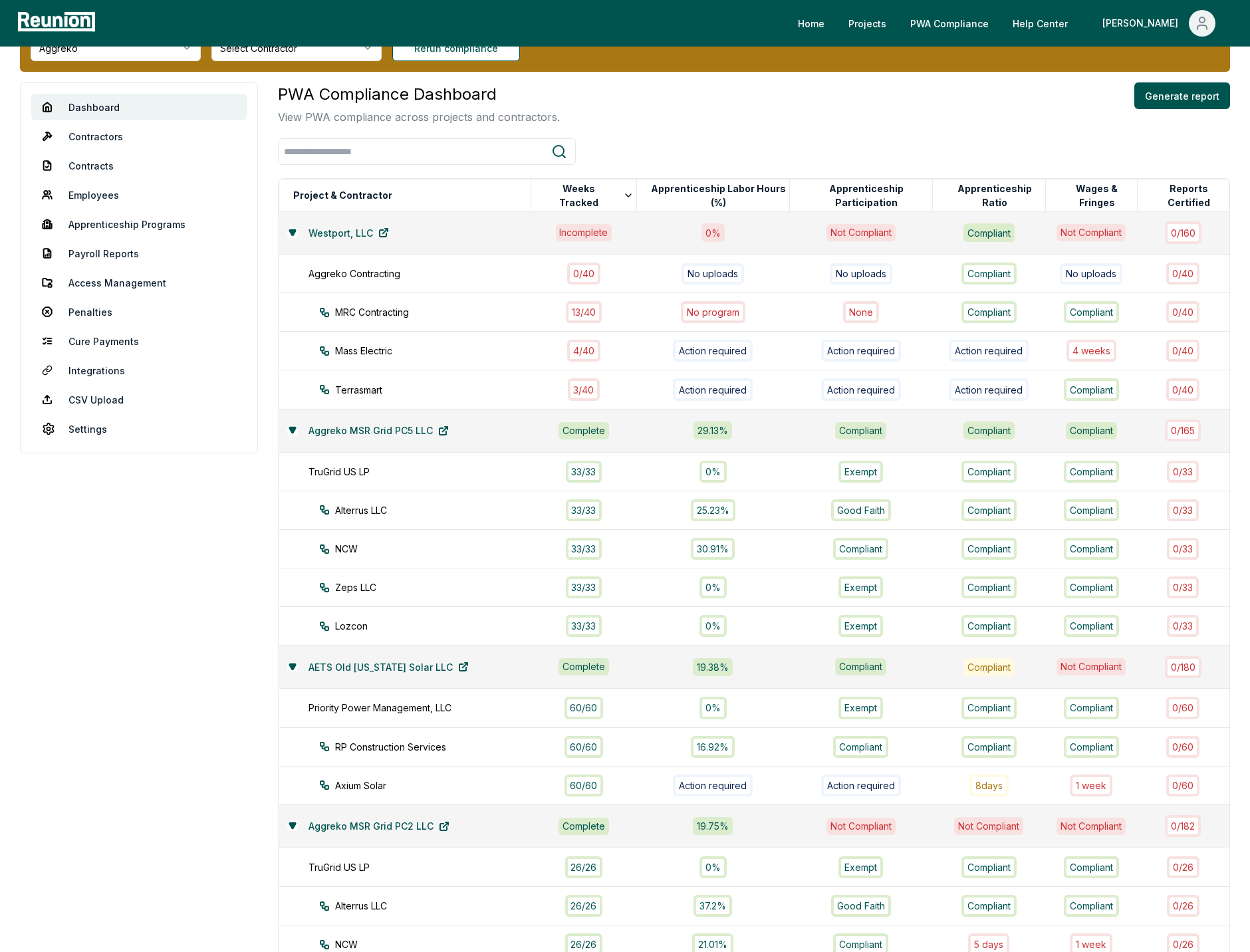
scroll to position [0, 0]
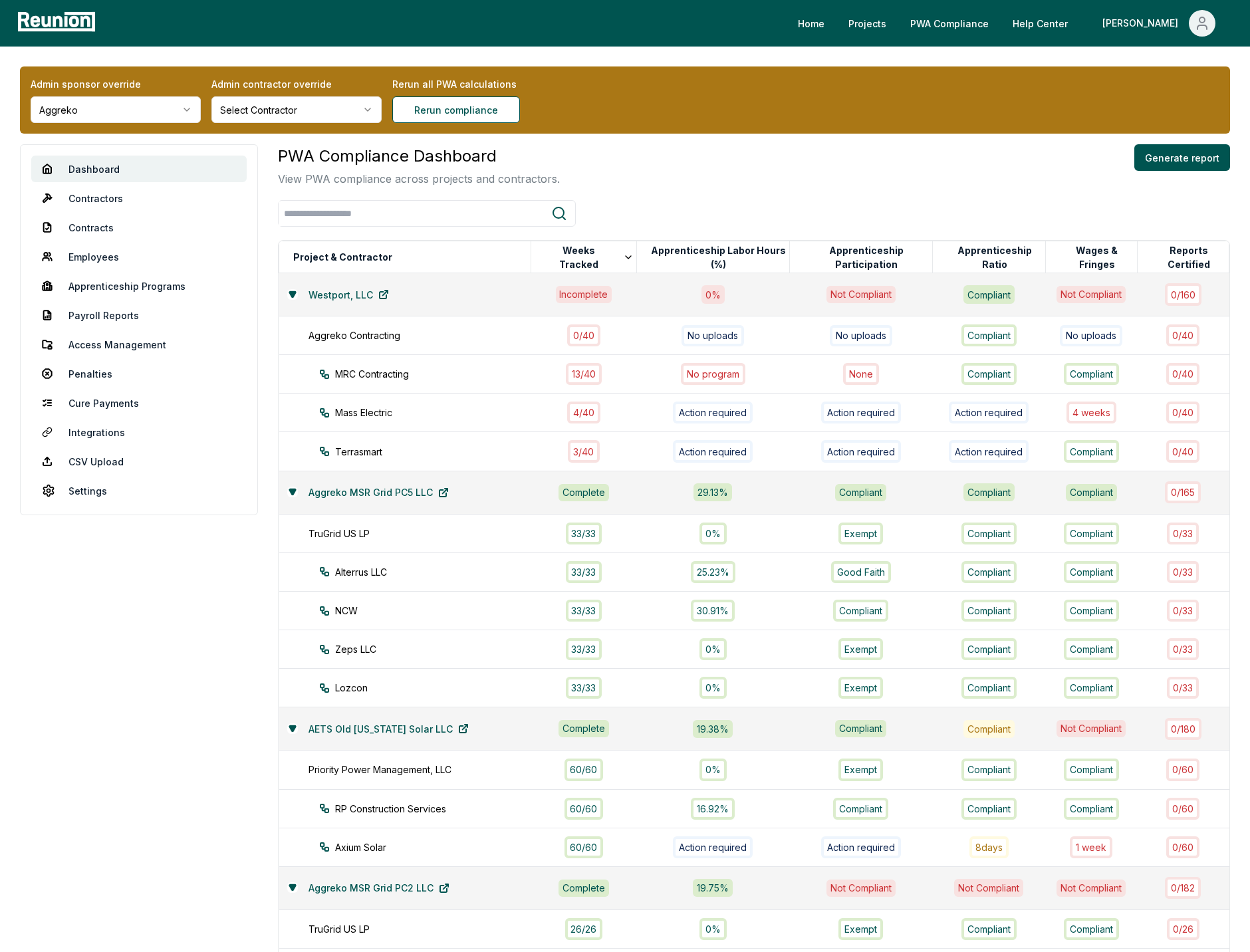
click at [617, 165] on div "PWA Compliance Dashboard View PWA compliance across projects and contractors. G…" at bounding box center [754, 165] width 952 height 42
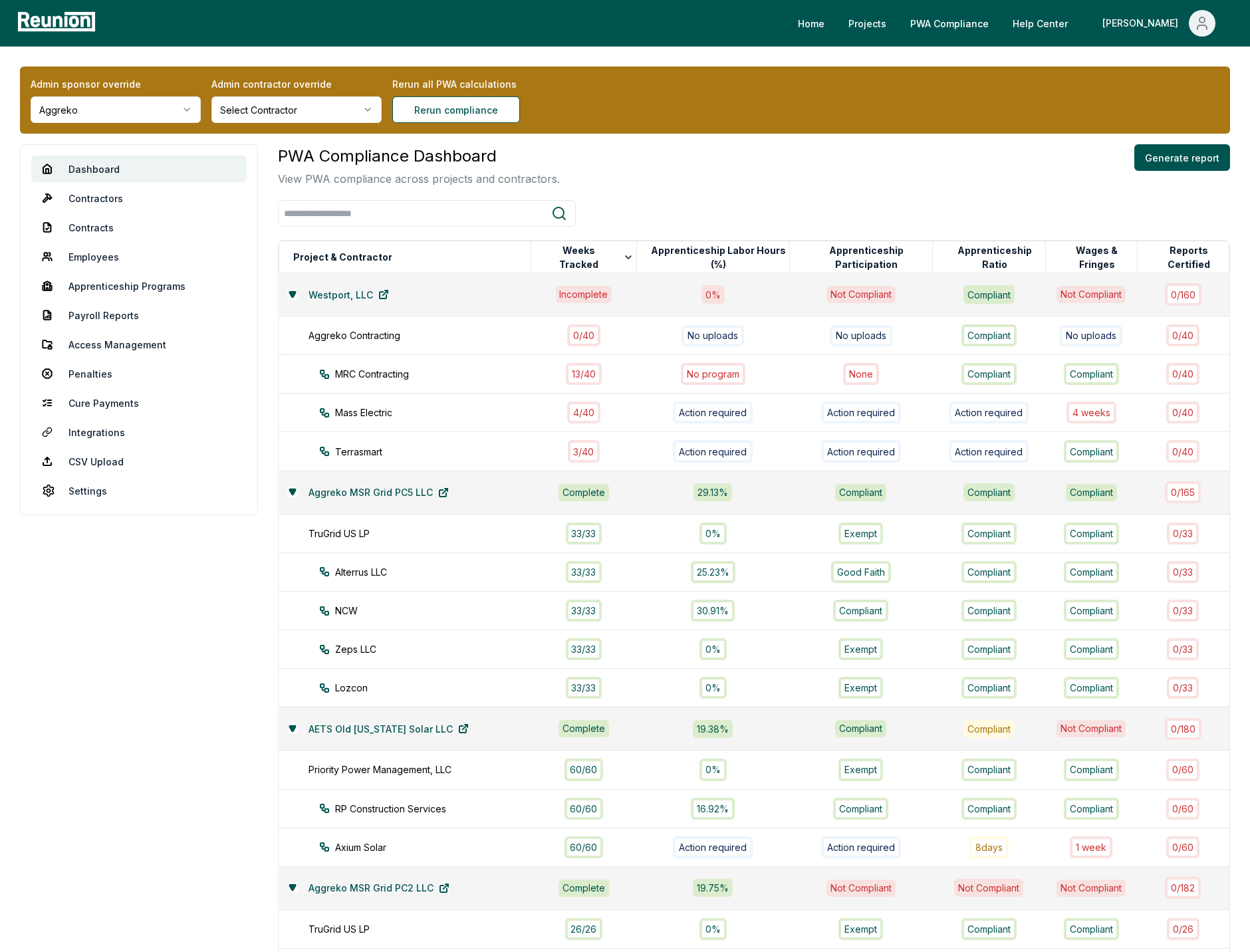
click at [147, 116] on html "Please visit us on your desktop We're working on making our marketplace mobile-…" at bounding box center [625, 947] width 1250 height 1896
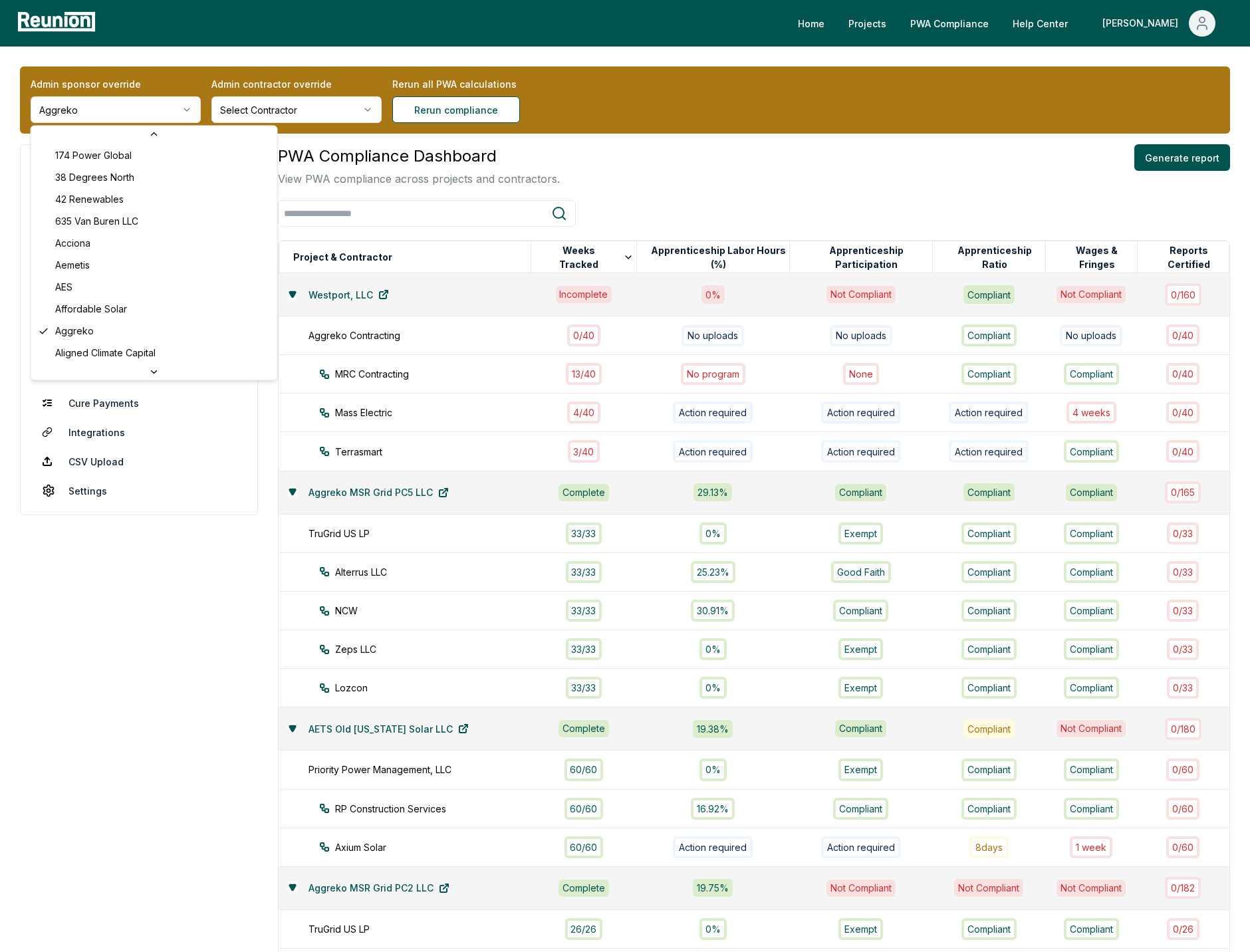
scroll to position [4504, 0]
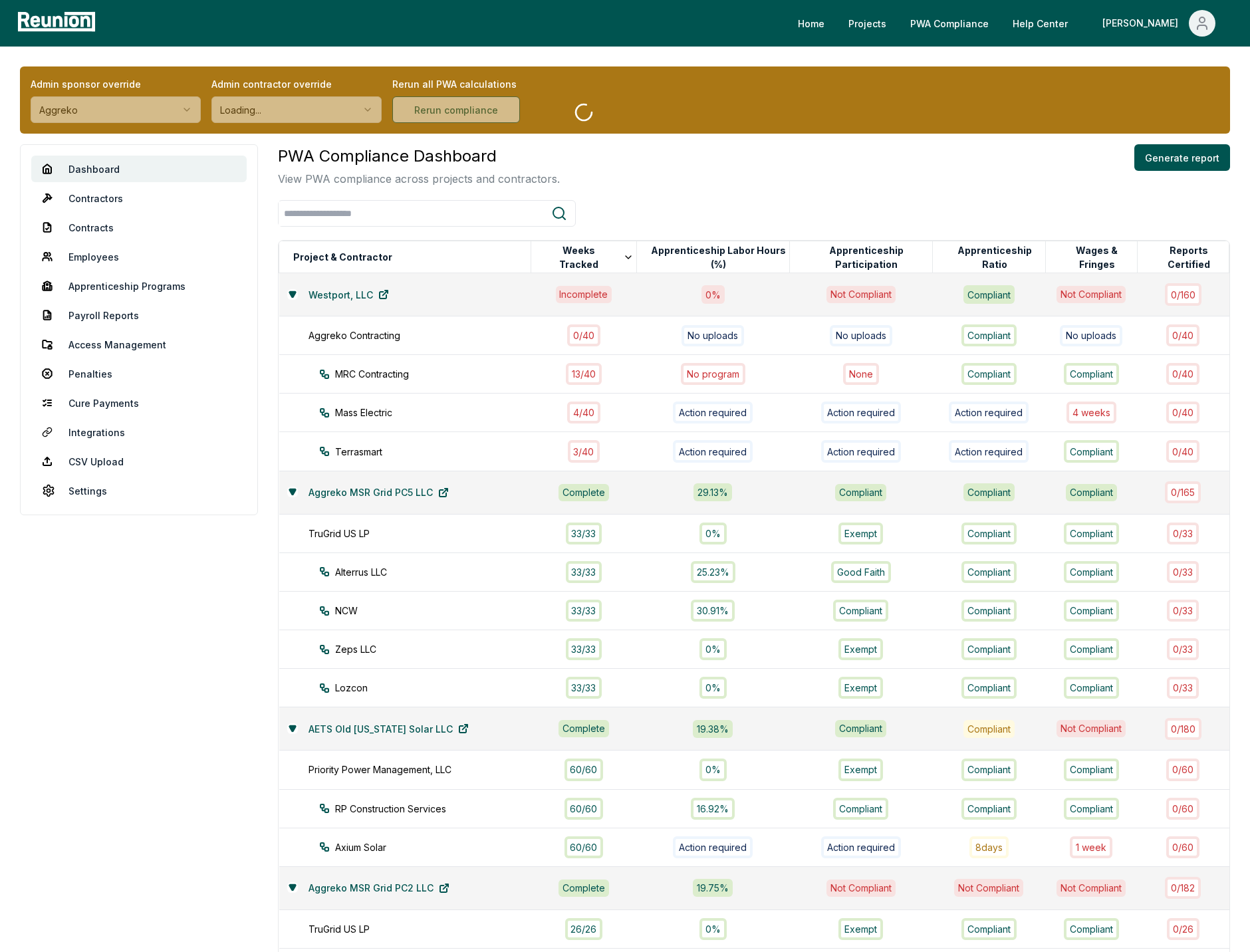
click at [706, 161] on div "PWA Compliance Dashboard View PWA compliance across projects and contractors. G…" at bounding box center [754, 165] width 952 height 42
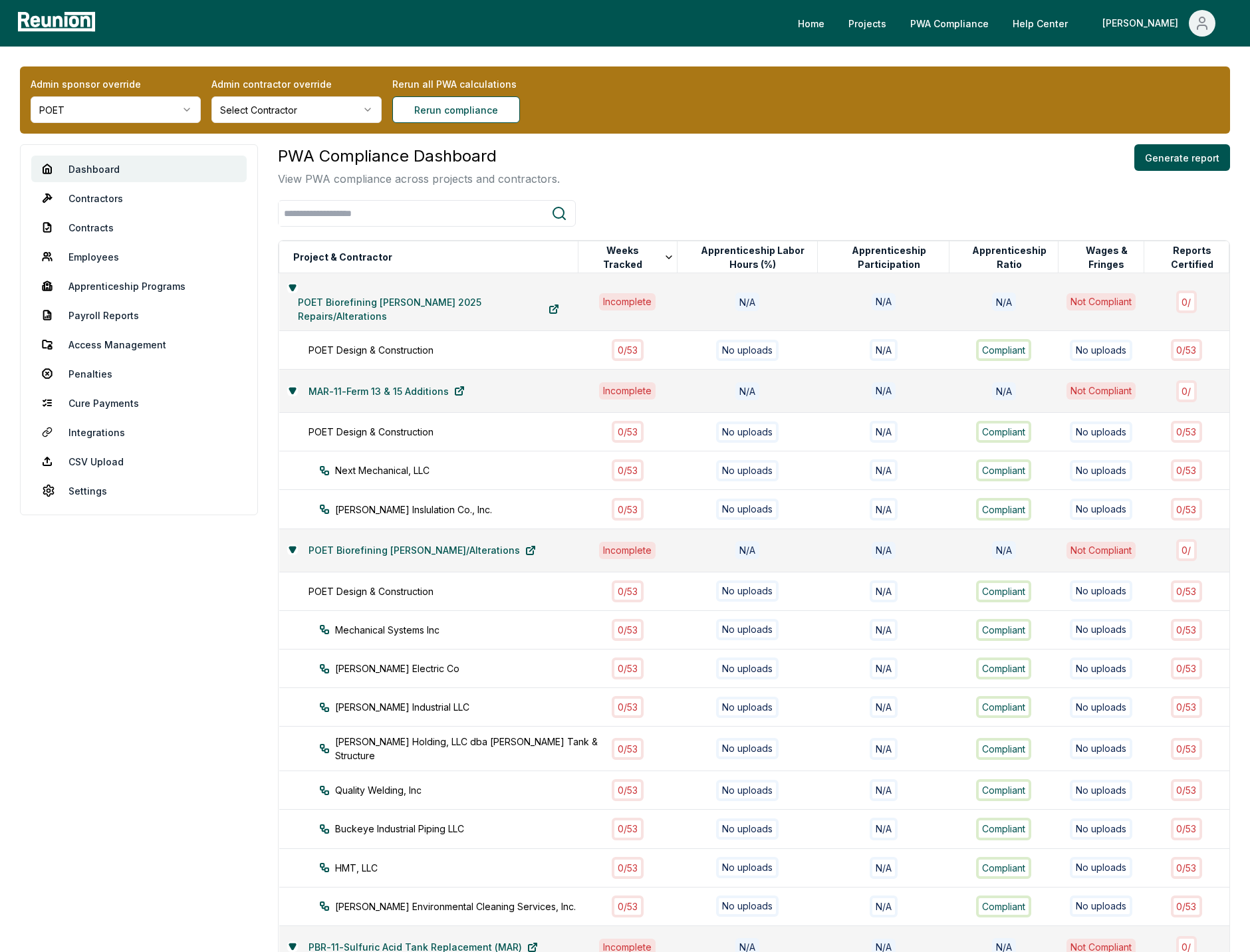
click at [750, 151] on div "PWA Compliance Dashboard View PWA compliance across projects and contractors. G…" at bounding box center [754, 165] width 952 height 42
click at [624, 141] on div "Admin sponsor override POET Admin contractor override Select Contractor Rerun a…" at bounding box center [625, 610] width 1250 height 1126
click at [649, 176] on div "PWA Compliance Dashboard View PWA compliance across projects and contractors. G…" at bounding box center [754, 165] width 952 height 42
